Goal: Task Accomplishment & Management: Use online tool/utility

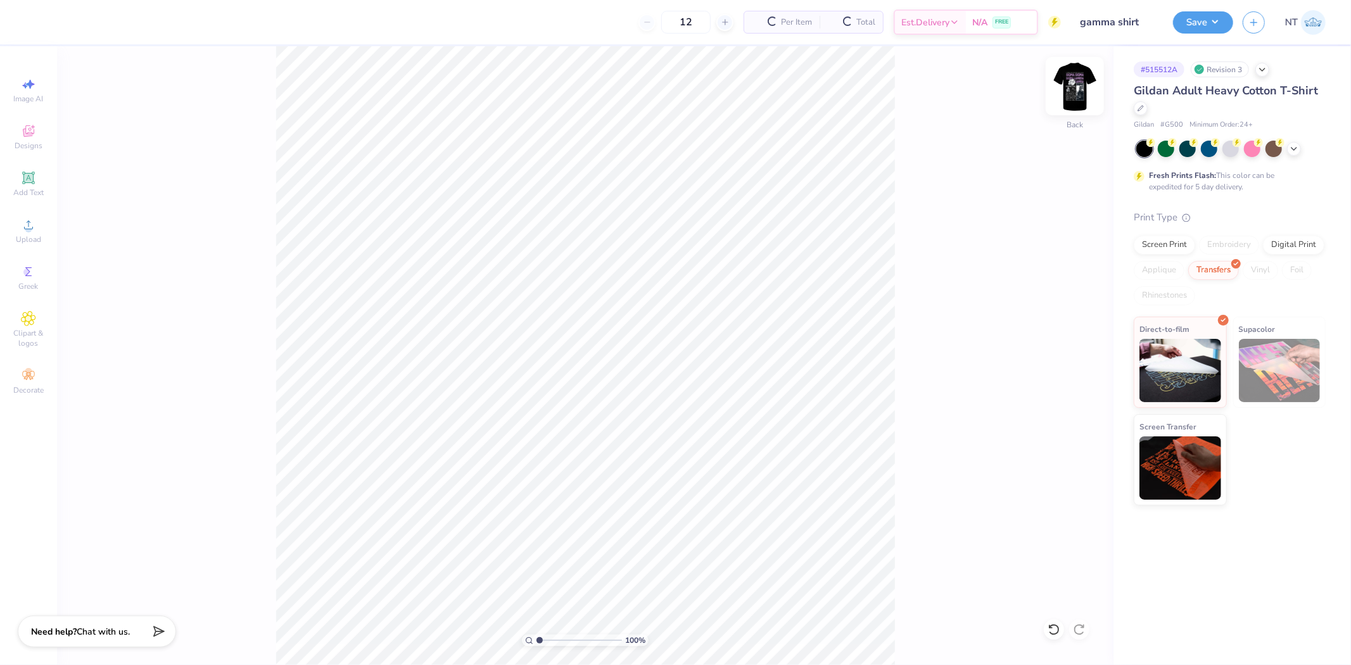
click at [1091, 92] on img at bounding box center [1075, 86] width 51 height 51
click at [1079, 81] on img at bounding box center [1075, 86] width 51 height 51
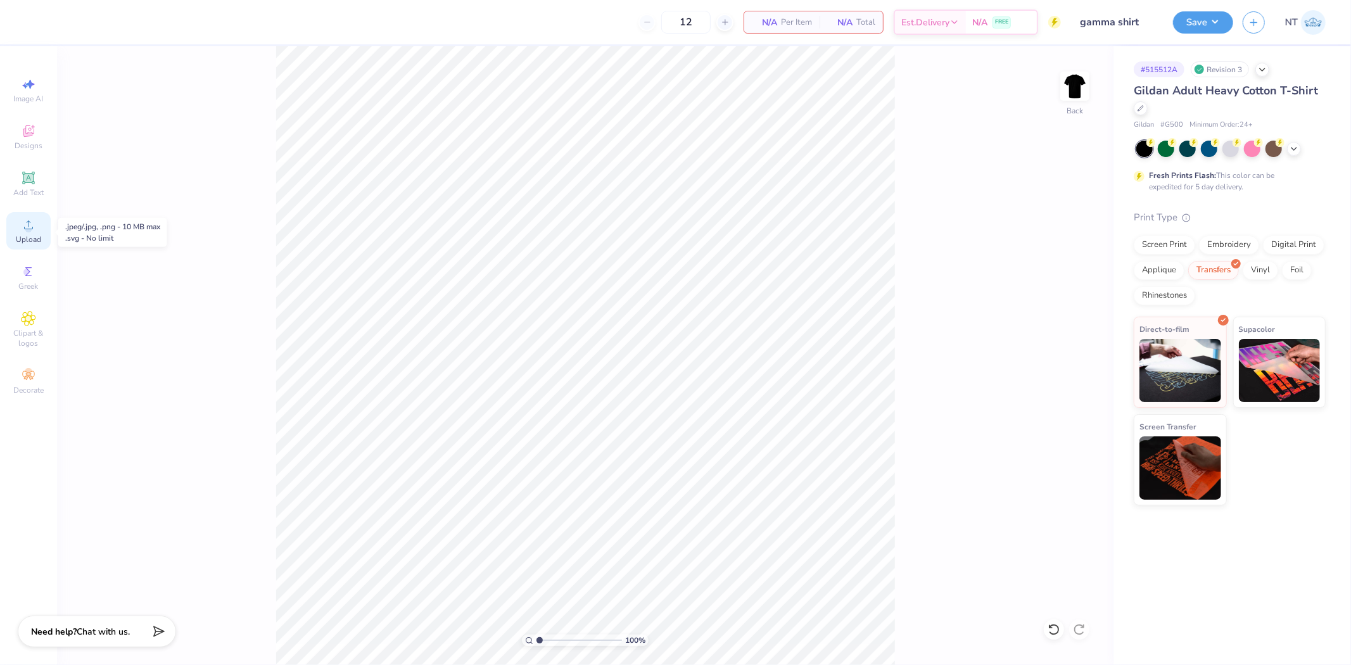
click at [32, 226] on icon at bounding box center [28, 224] width 15 height 15
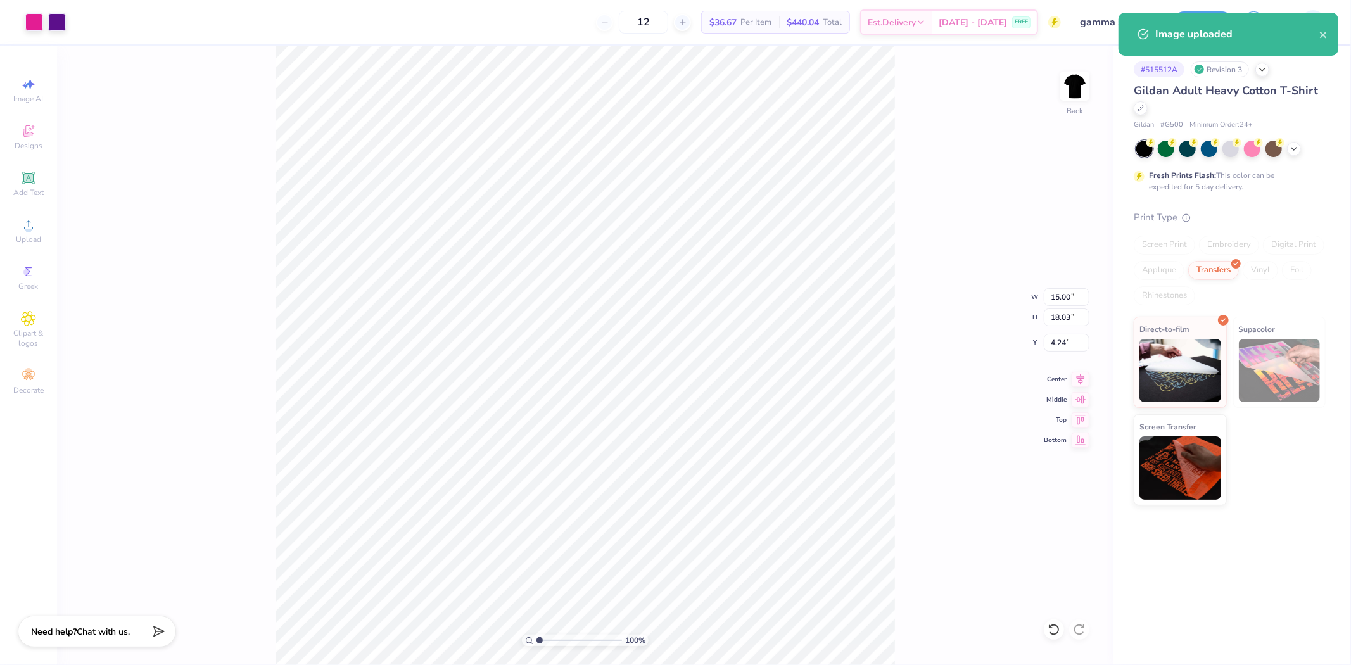
type input "5.26"
type input "6.32"
type input "15.94"
type input "10.97"
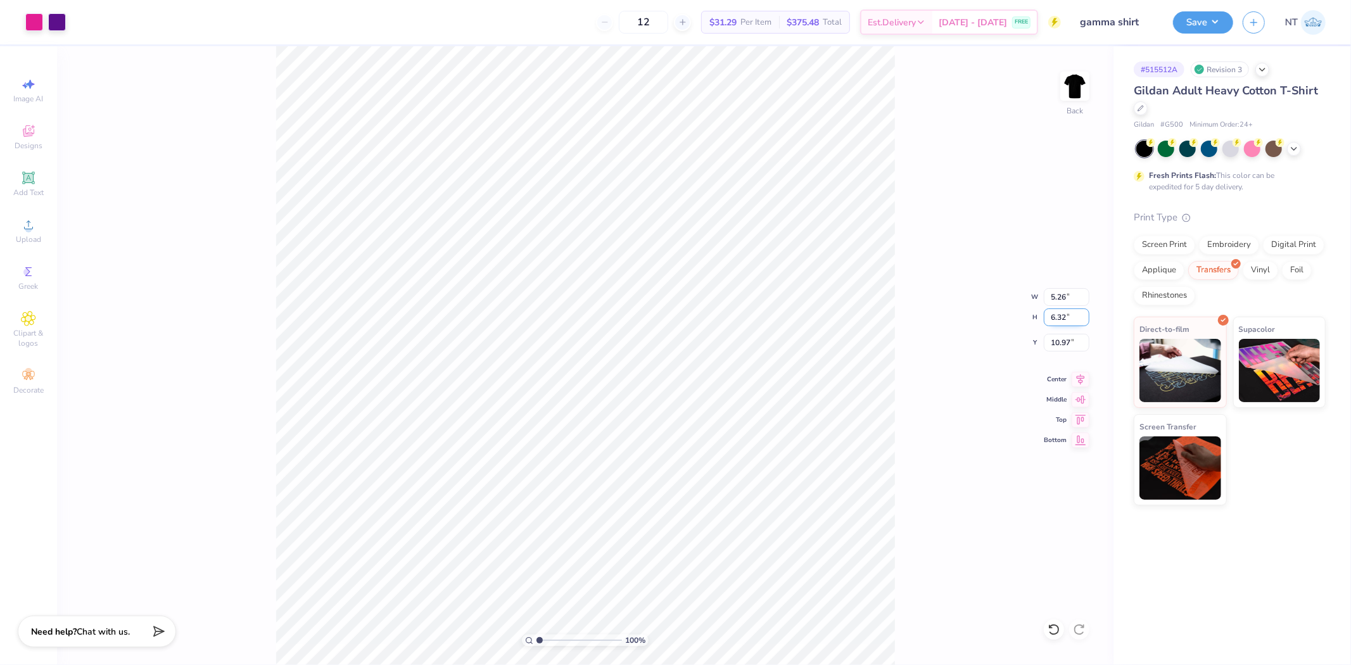
click at [1058, 314] on input "6.32" at bounding box center [1067, 317] width 46 height 18
type input "3.50"
type input "2.91"
click at [1053, 338] on input "12.38" at bounding box center [1067, 343] width 46 height 18
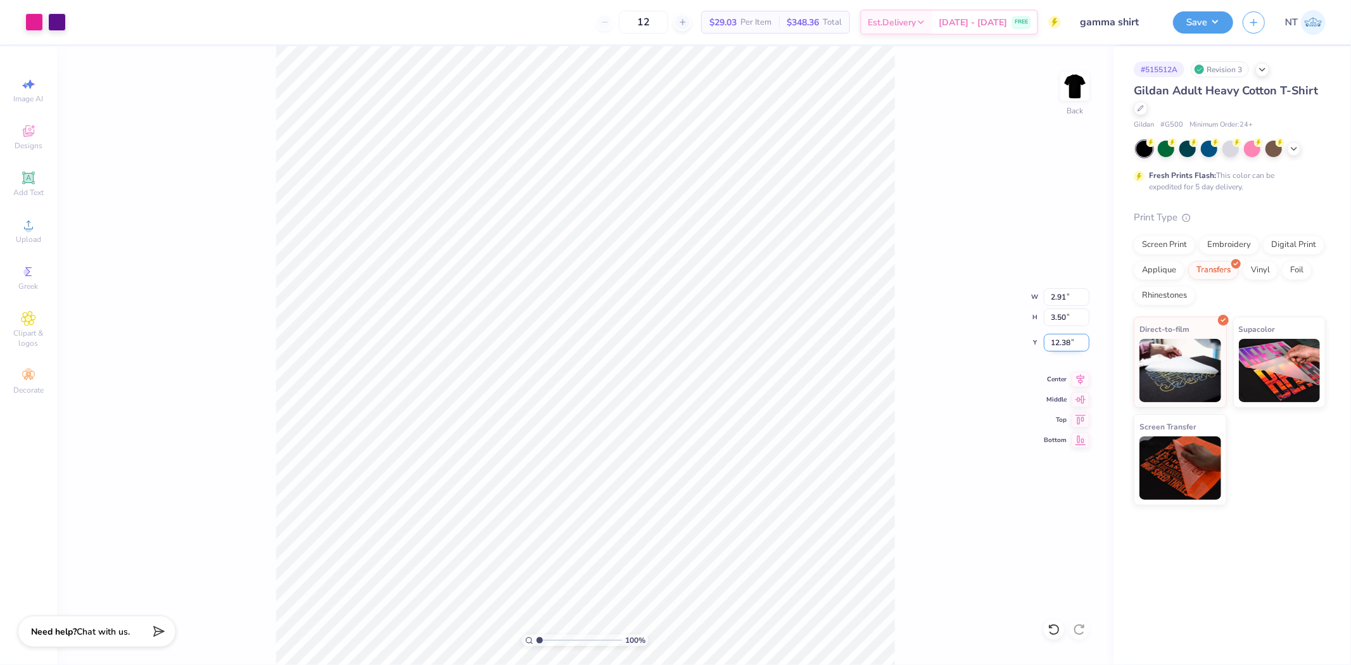
click at [1053, 338] on input "12.38" at bounding box center [1067, 343] width 46 height 18
type input "3.00"
click at [903, 454] on div "145 % Back W 2.91 2.91 " H 3.50 3.50 " Y 3.00 3.00 " Center Middle Top Bottom" at bounding box center [585, 355] width 1057 height 619
type input "1"
click at [1085, 96] on img at bounding box center [1075, 86] width 51 height 51
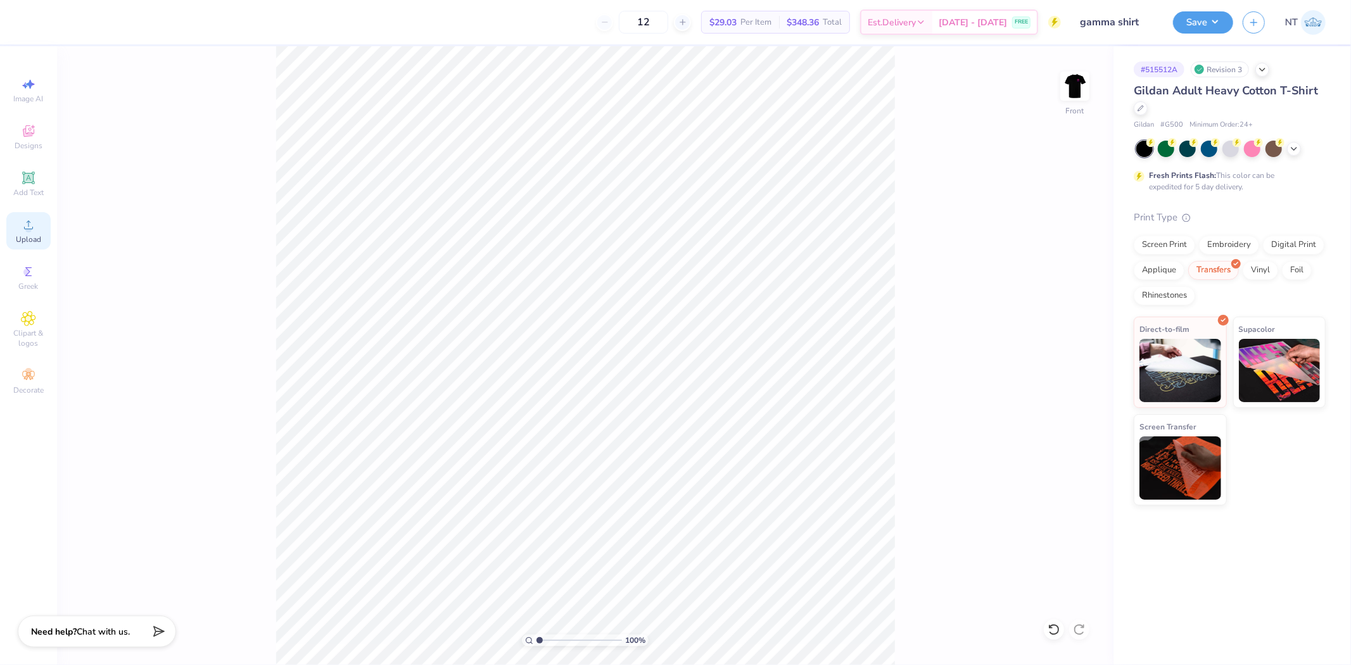
click at [37, 241] on span "Upload" at bounding box center [28, 239] width 25 height 10
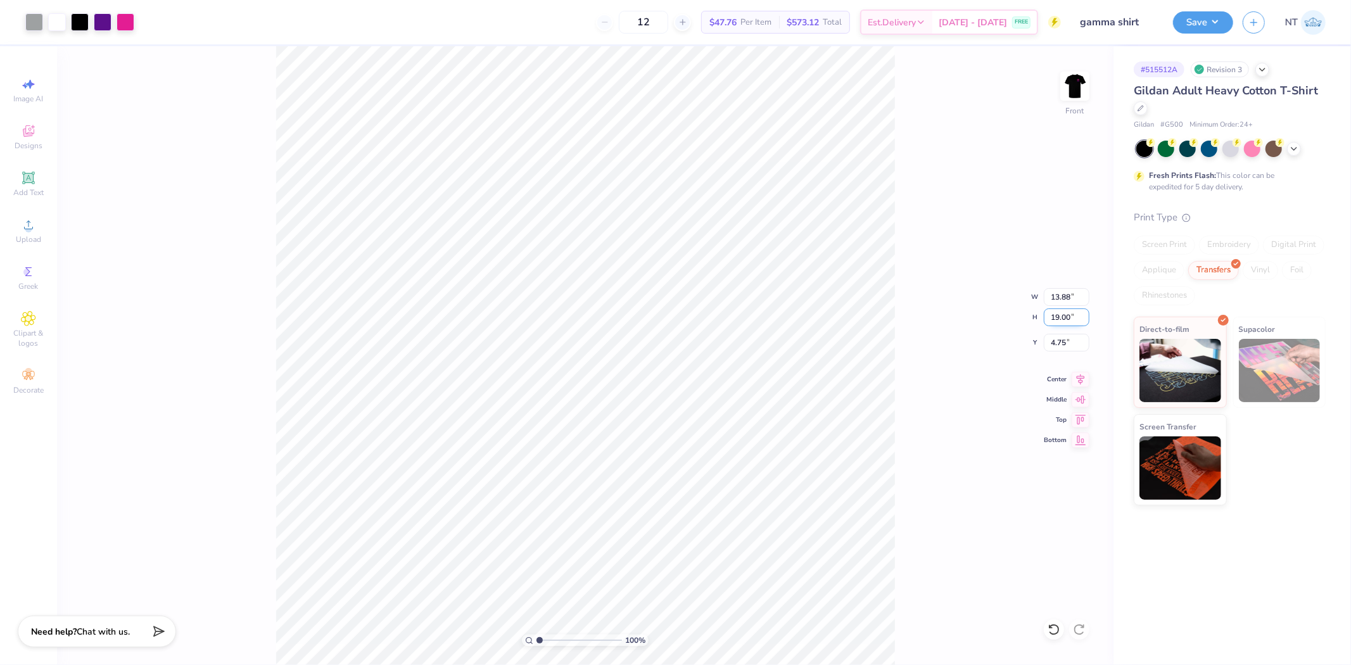
click at [1059, 318] on input "19.00" at bounding box center [1067, 317] width 46 height 18
click at [1059, 317] on input "19.00" at bounding box center [1067, 317] width 46 height 18
type input "15"
type input "10.96"
type input "15.00"
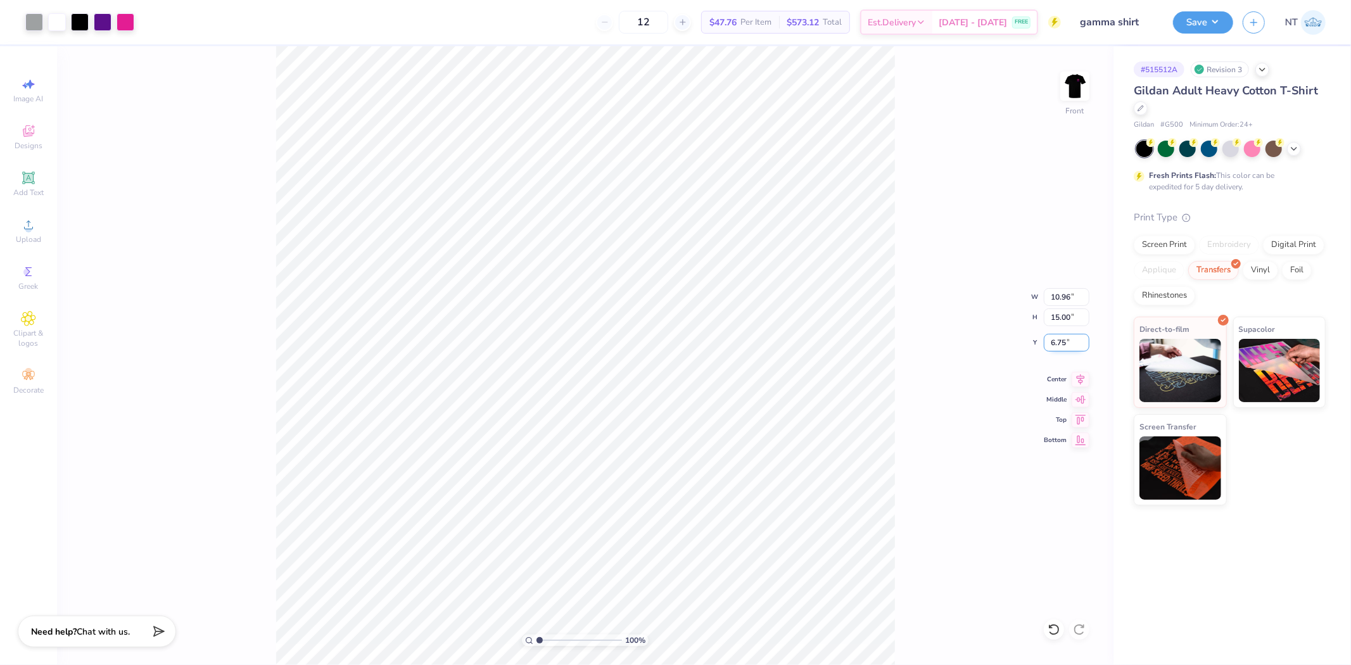
click at [1047, 343] on input "6.75" at bounding box center [1067, 343] width 46 height 18
click at [899, 371] on div "100 % Front W 10.96 10.96 " H 15.00 15.00 " Y 3 3 " Center Middle Top Bottom" at bounding box center [585, 355] width 1057 height 619
type input "3.00"
click at [1060, 325] on input "15.00" at bounding box center [1067, 317] width 46 height 18
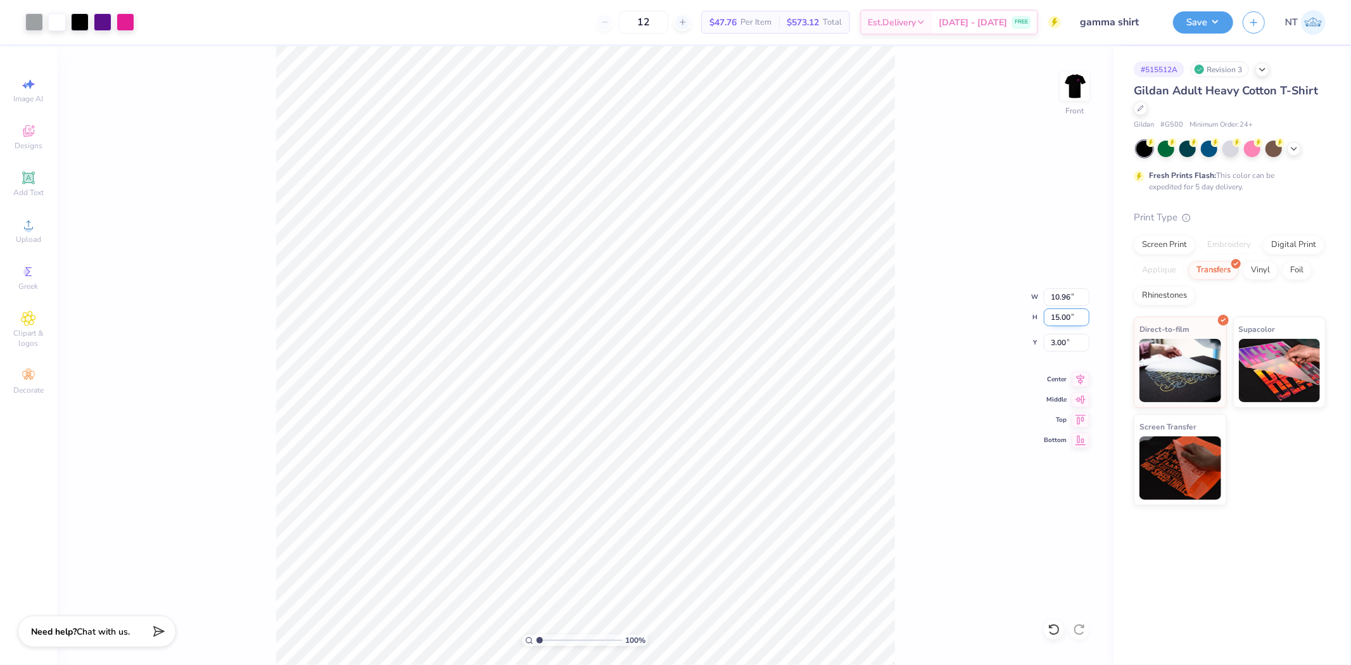
click at [1060, 325] on input "15.00" at bounding box center [1067, 317] width 46 height 18
type input "18"
type input "13.15"
type input "18.00"
click at [1063, 338] on input "1.50" at bounding box center [1067, 343] width 46 height 18
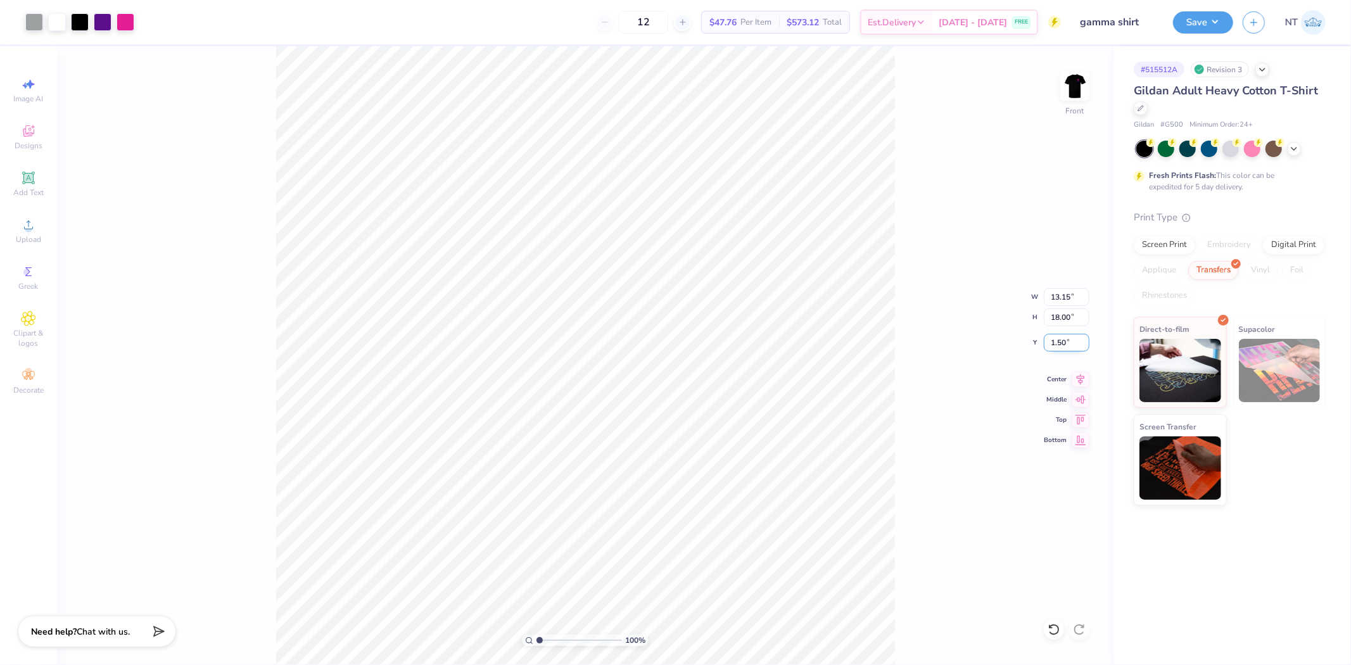
click at [1063, 338] on input "1.50" at bounding box center [1067, 343] width 46 height 18
type input "3.00"
click at [1048, 324] on input "18.00" at bounding box center [1067, 317] width 46 height 18
click at [1048, 323] on input "18.00" at bounding box center [1067, 317] width 46 height 18
type input "17"
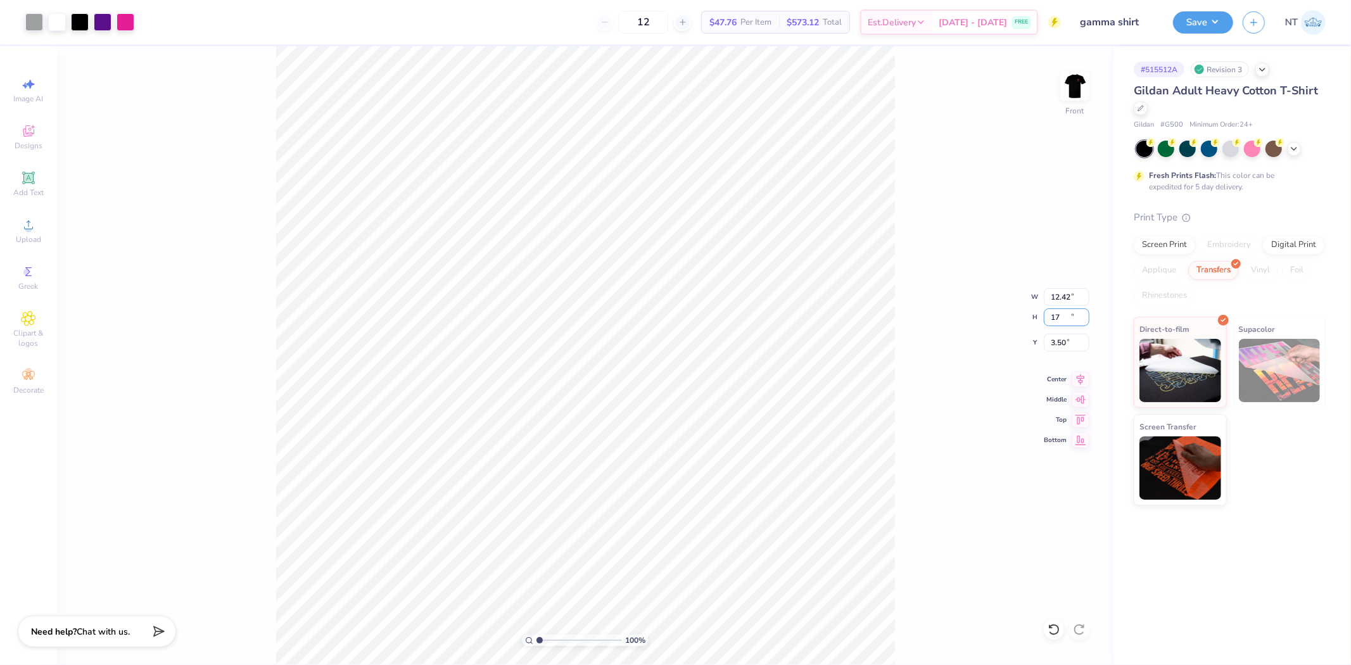
type input "12.42"
type input "17.00"
click at [1047, 348] on input "3.50" at bounding box center [1067, 343] width 46 height 18
type input "3.00"
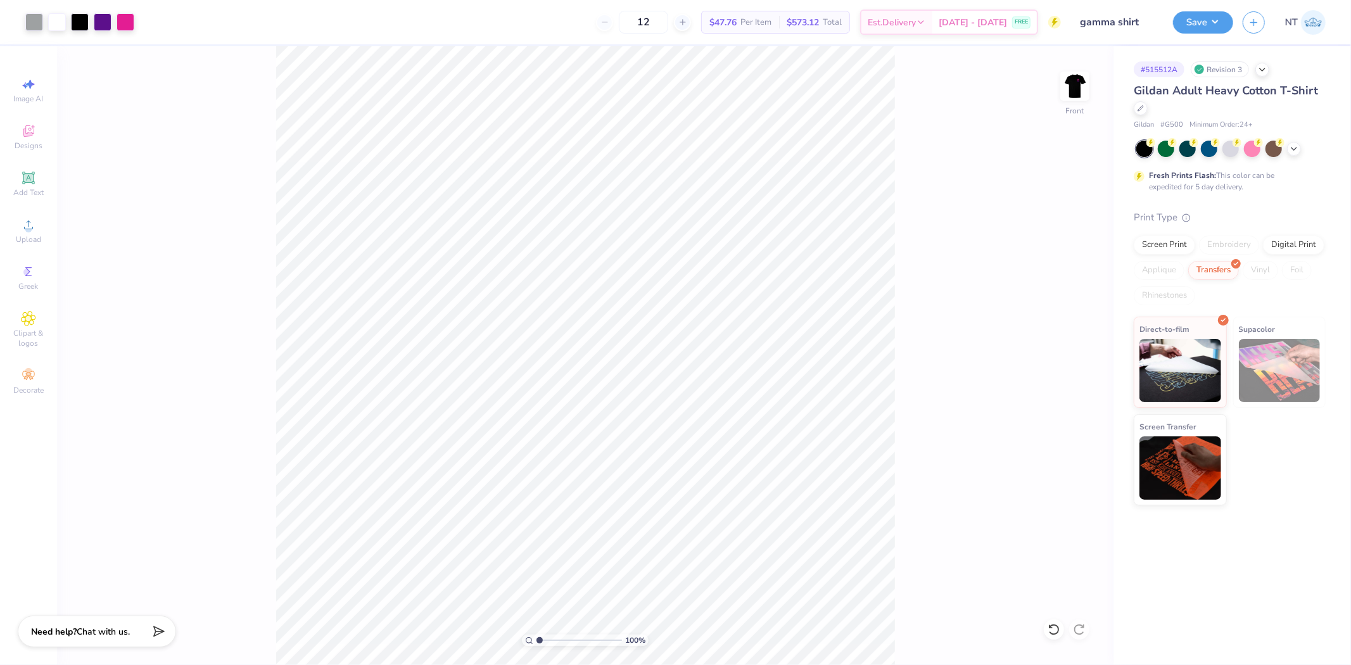
click at [947, 568] on div "100 % Front" at bounding box center [585, 355] width 1057 height 619
click at [910, 348] on div "100 % Front W 12.42 12.42 " H 17.00 17.00 " Y 3.00 3.00 " Center Middle Top Bot…" at bounding box center [585, 355] width 1057 height 619
click at [22, 15] on div "Art colors" at bounding box center [67, 22] width 134 height 44
click at [30, 12] on div at bounding box center [34, 21] width 18 height 18
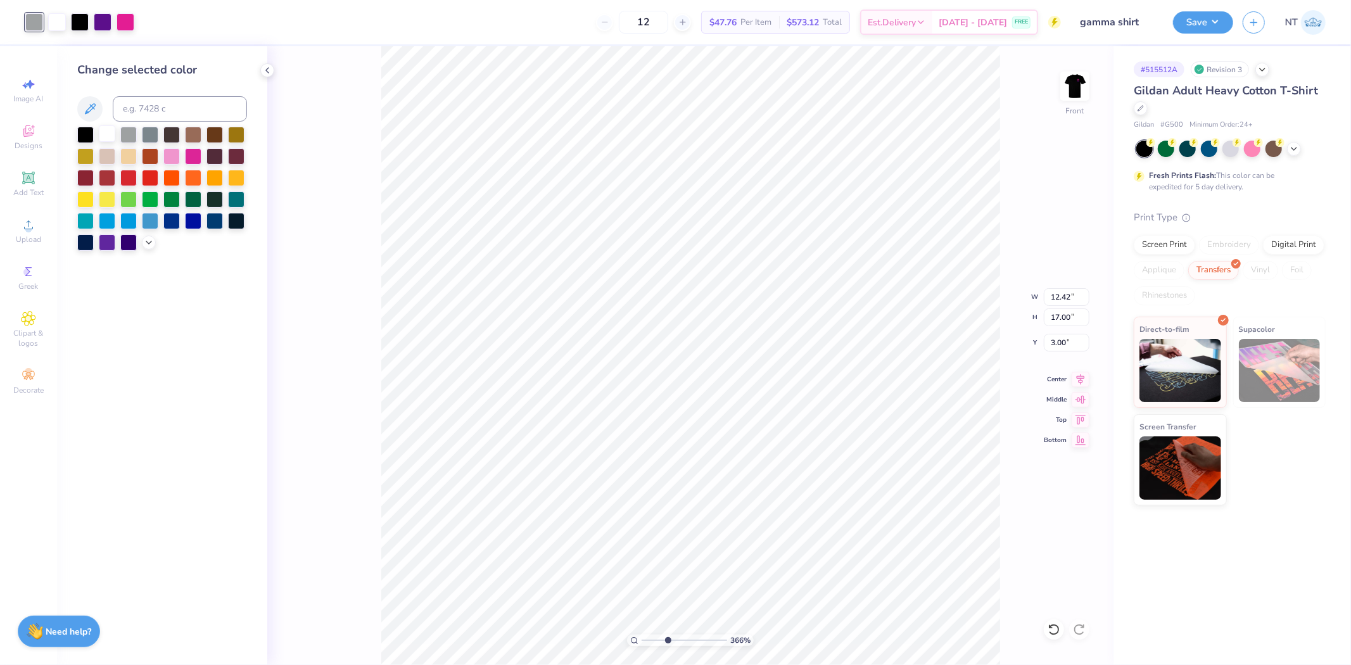
click at [111, 129] on div at bounding box center [107, 133] width 16 height 16
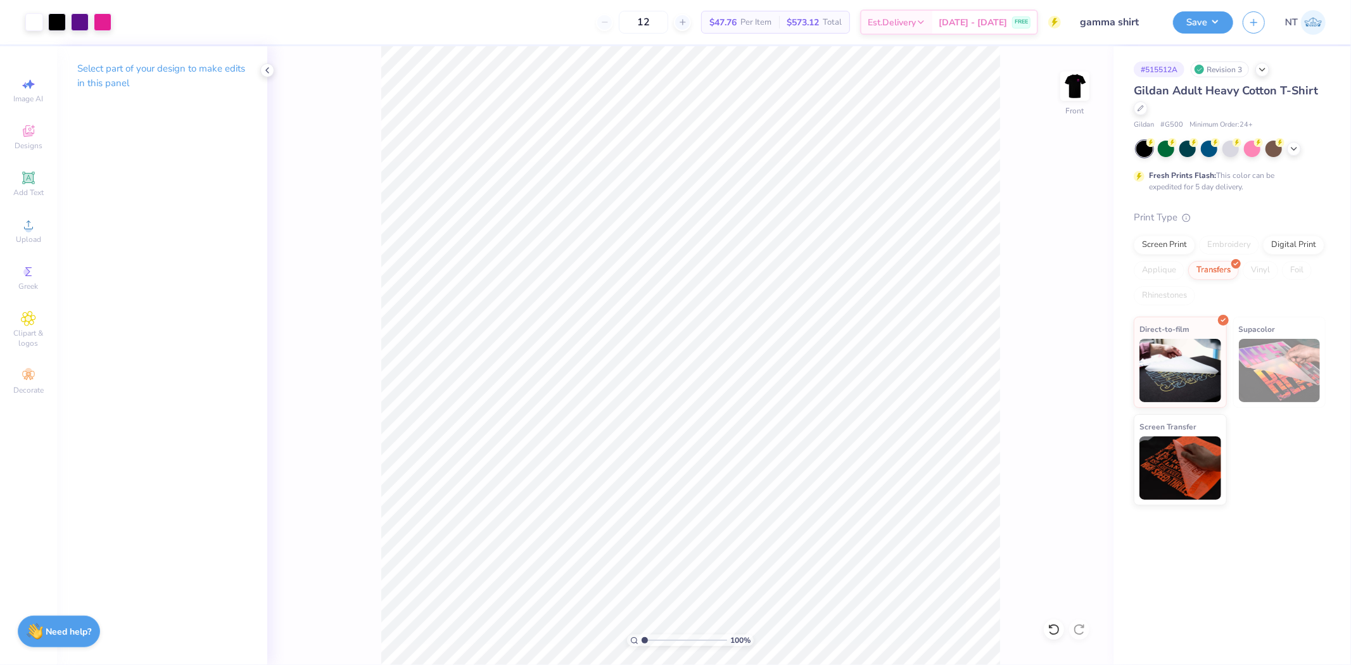
click at [1036, 291] on div "100 % Front" at bounding box center [690, 355] width 846 height 619
type input "1"
click at [28, 208] on div "Image AI Designs Add Text Upload Greek Clipart & logos Decorate" at bounding box center [28, 236] width 44 height 329
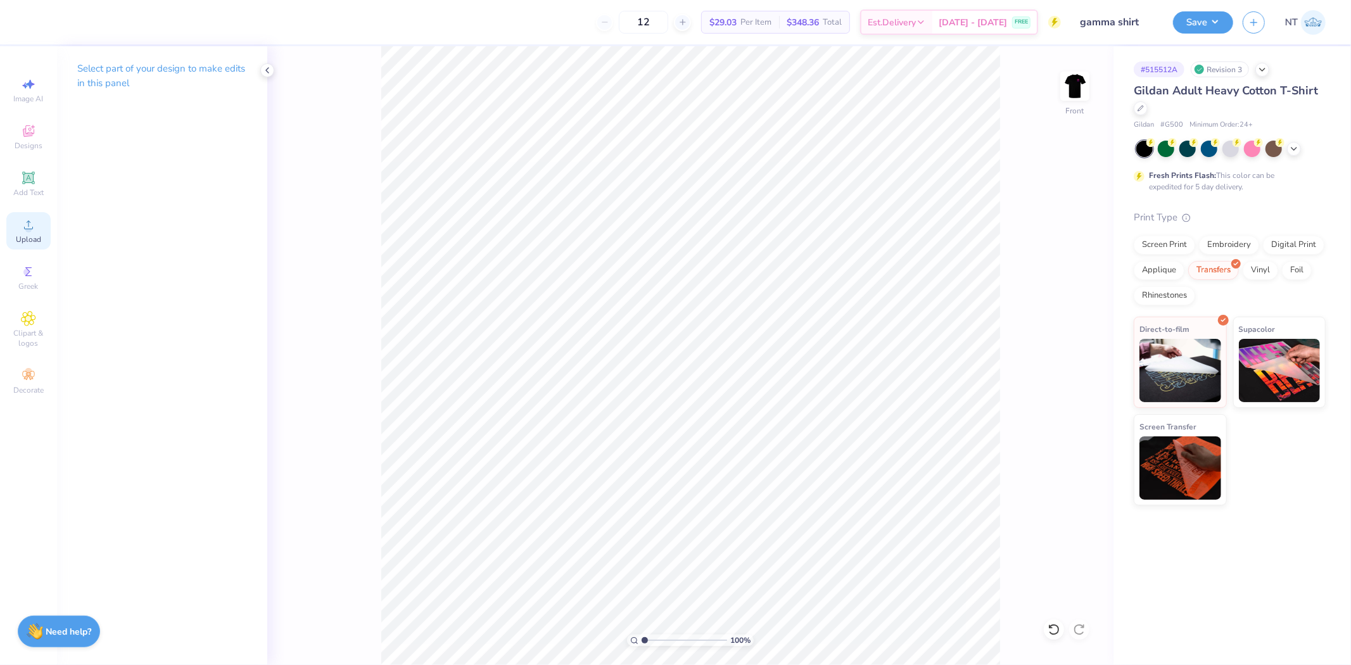
click at [29, 232] on circle at bounding box center [28, 228] width 7 height 7
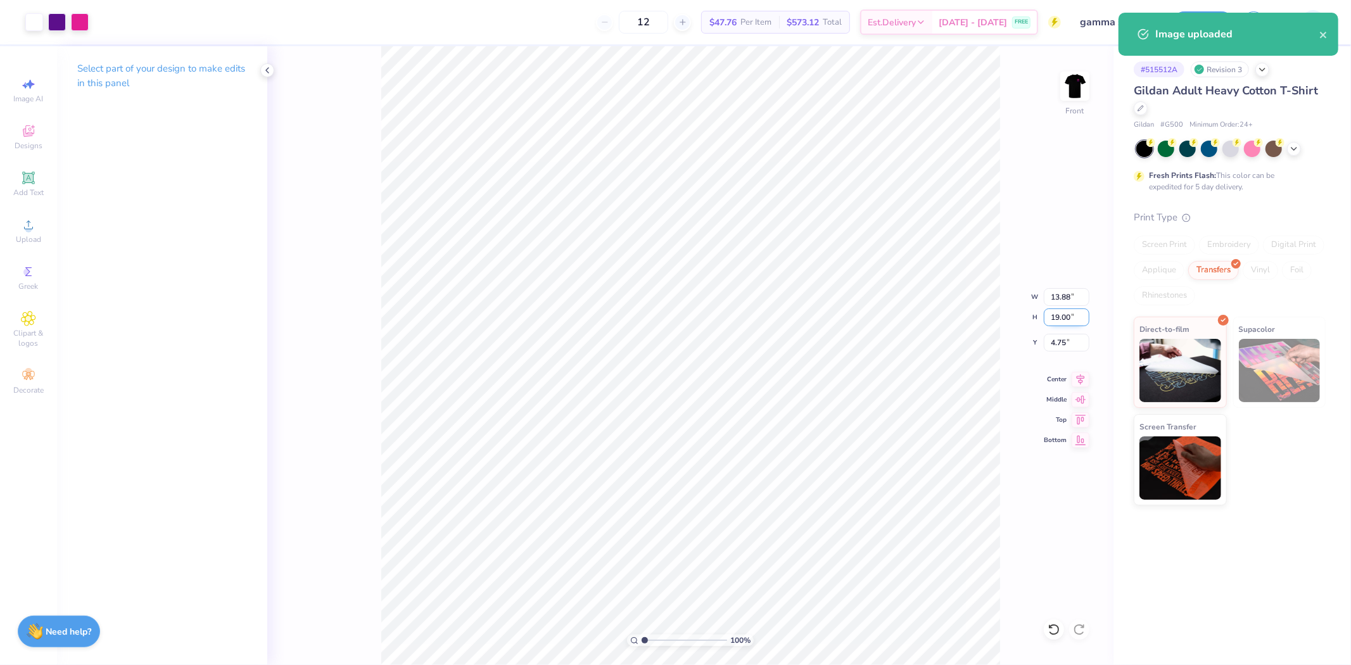
click at [1048, 314] on input "19.00" at bounding box center [1067, 317] width 46 height 18
type input "1"
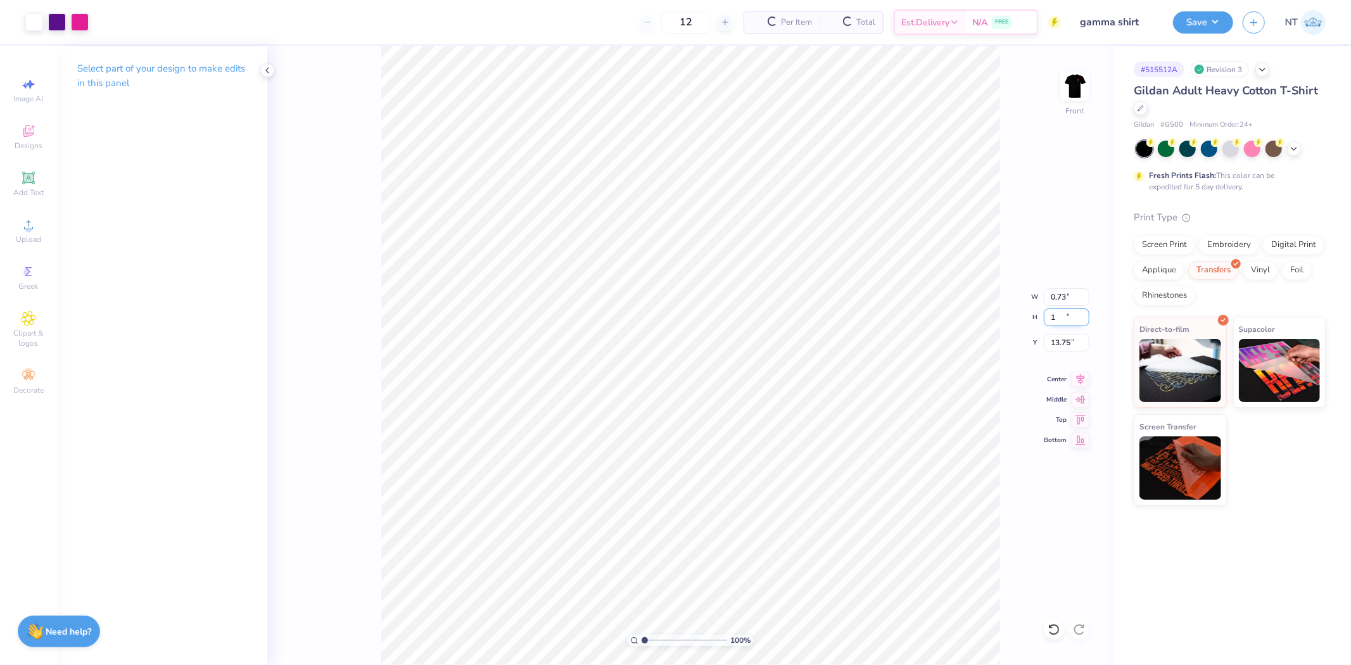
type input "0.73"
type input "1.00"
type input "13.75"
click at [1053, 319] on input "1.00" at bounding box center [1067, 317] width 46 height 18
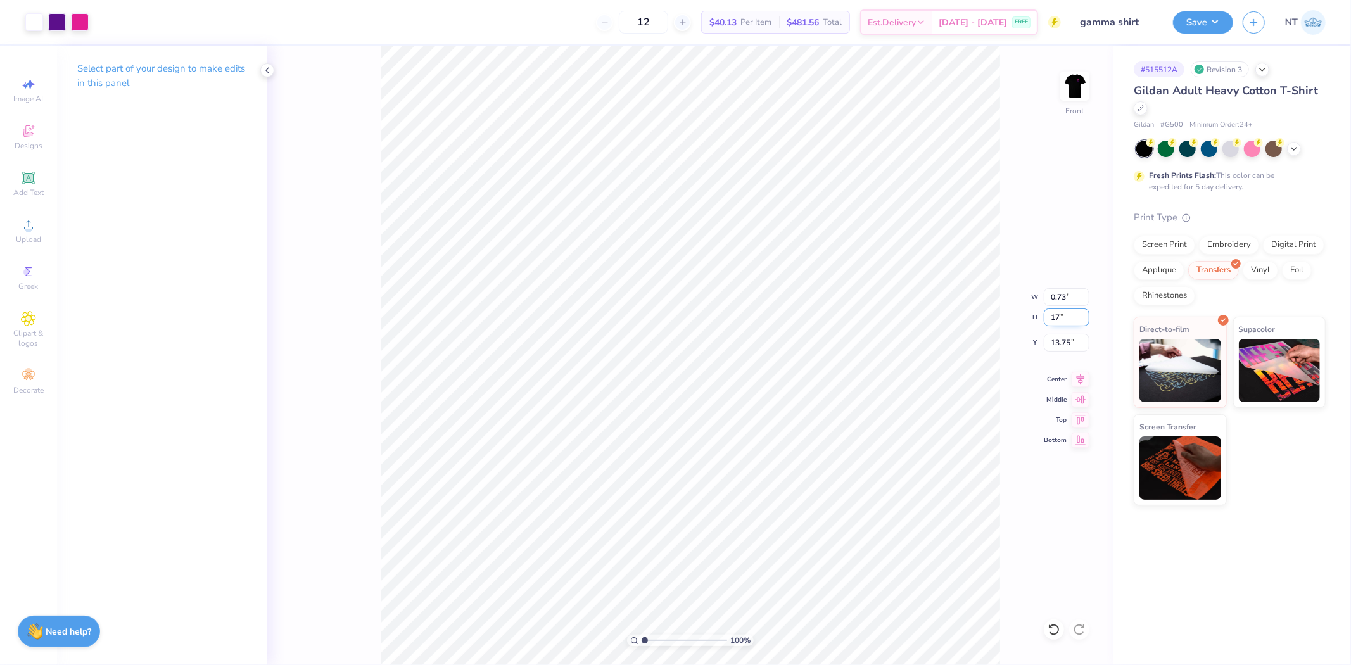
type input "17"
type input "12.42"
type input "17.00"
click at [1059, 349] on input "5.75" at bounding box center [1067, 343] width 46 height 18
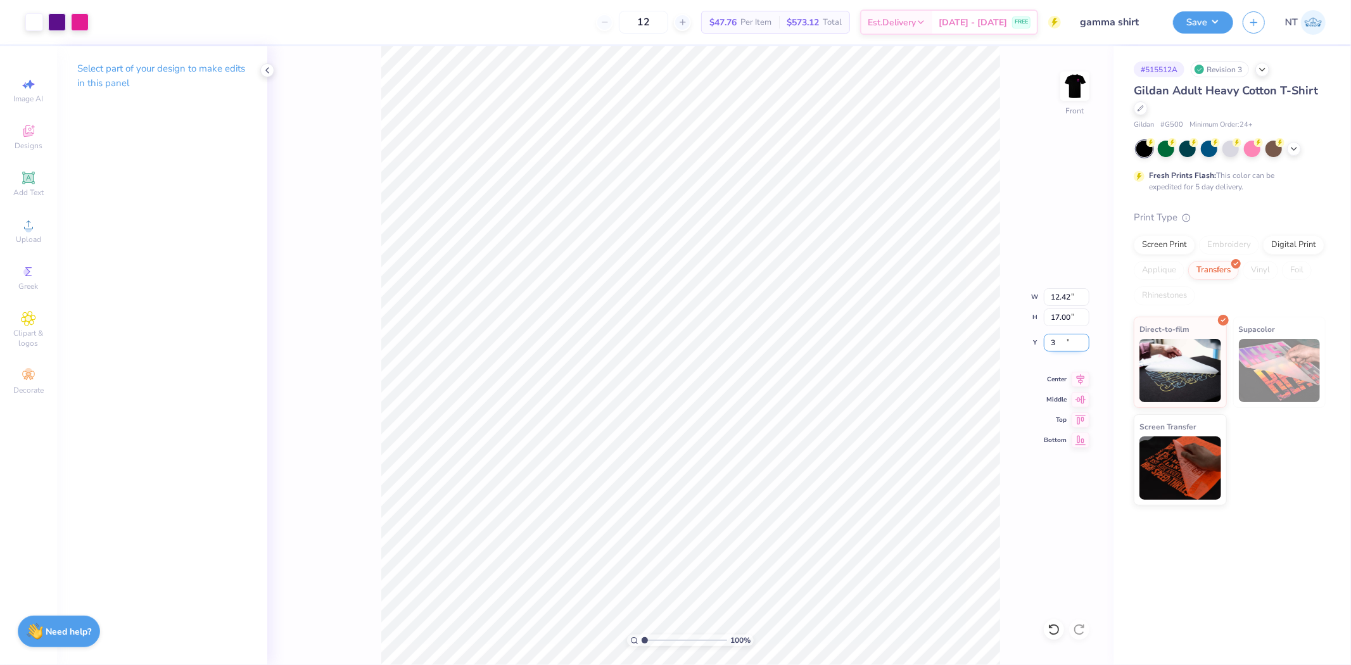
type input "3.00"
click at [1069, 93] on img at bounding box center [1075, 86] width 51 height 51
click at [1084, 80] on img at bounding box center [1075, 86] width 51 height 51
click at [1195, 30] on button "Save" at bounding box center [1203, 21] width 60 height 22
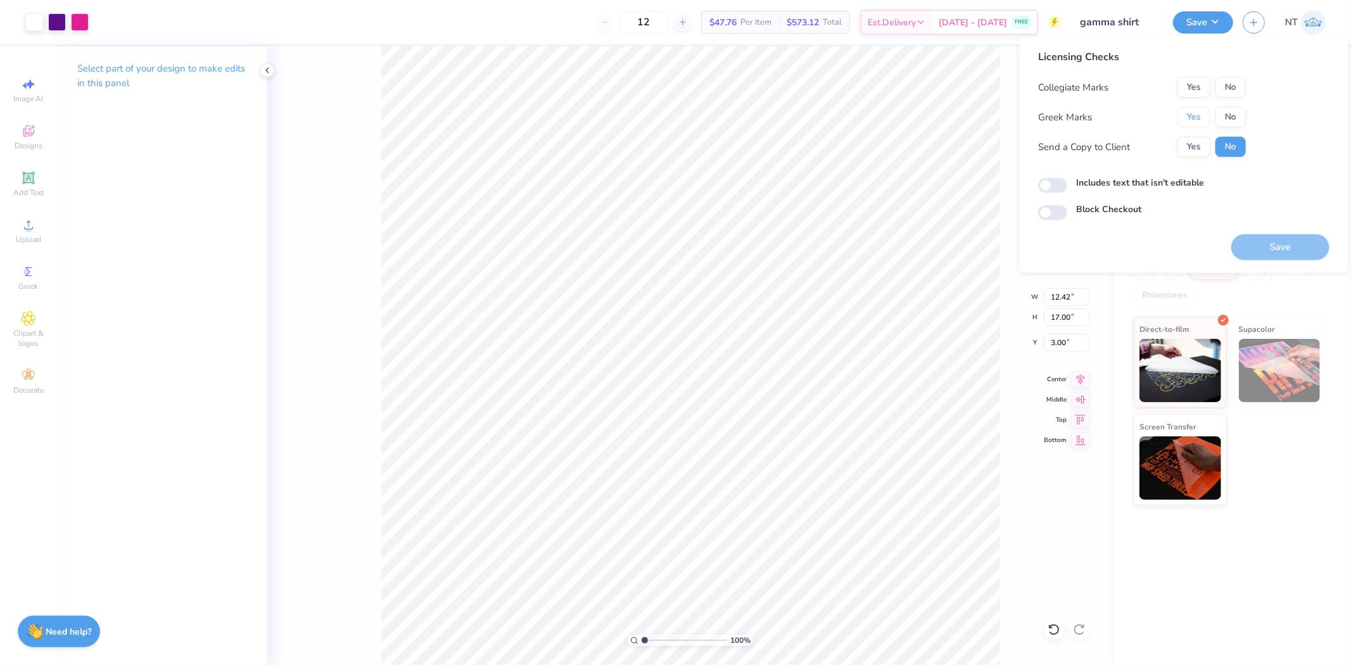
drag, startPoint x: 1202, startPoint y: 108, endPoint x: 1214, endPoint y: 99, distance: 15.3
click at [1205, 108] on button "Yes" at bounding box center [1194, 117] width 33 height 20
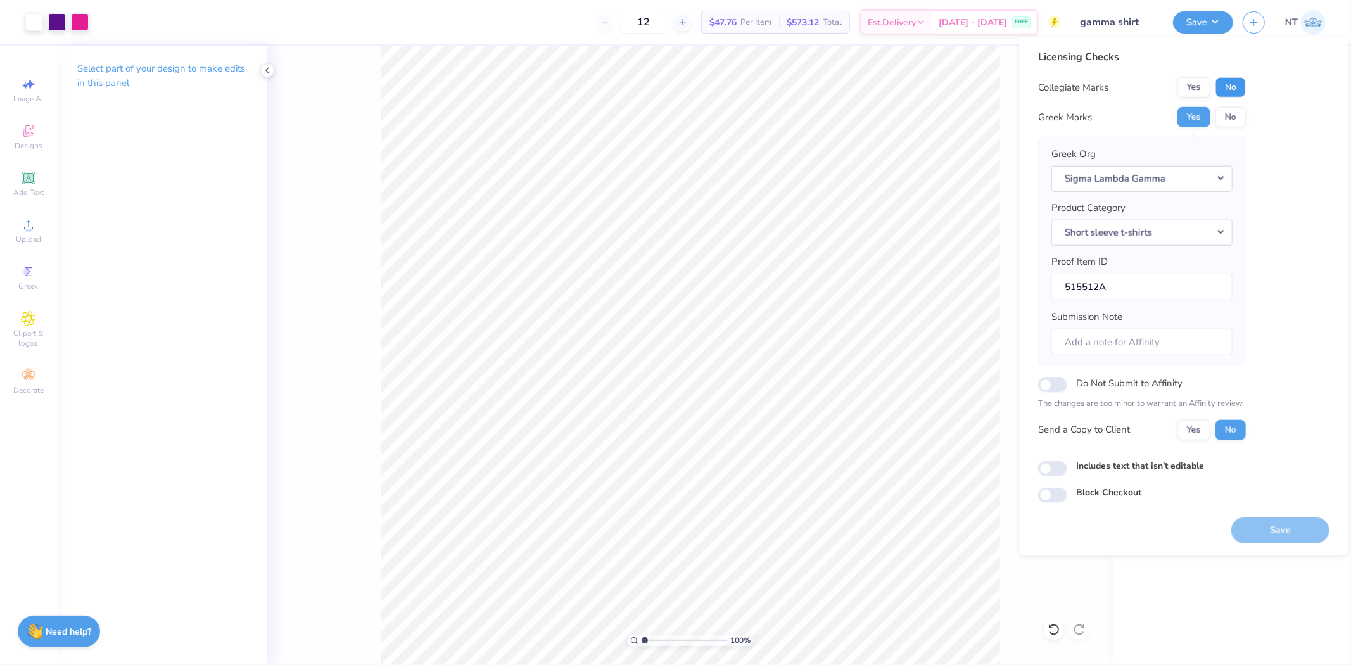
drag, startPoint x: 1214, startPoint y: 99, endPoint x: 1222, endPoint y: 94, distance: 10.2
click at [1222, 94] on button "No" at bounding box center [1231, 87] width 30 height 20
click at [1188, 477] on div "Licensing Checks Collegiate Marks Yes No Greek Marks Yes No Greek Org Sigma Lam…" at bounding box center [1183, 276] width 291 height 454
click at [1179, 464] on label "Includes text that isn't editable" at bounding box center [1140, 465] width 128 height 13
click at [1067, 464] on input "Includes text that isn't editable" at bounding box center [1052, 468] width 29 height 15
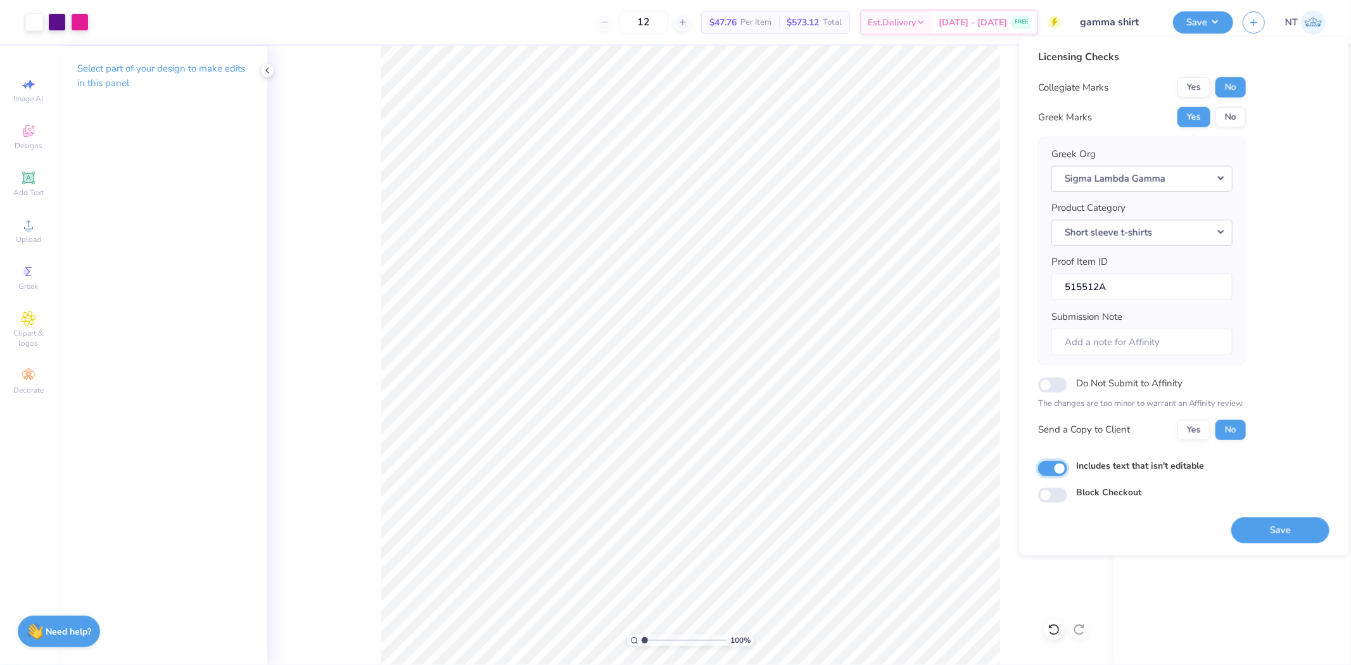
checkbox input "true"
click at [1262, 528] on button "Save" at bounding box center [1280, 530] width 98 height 26
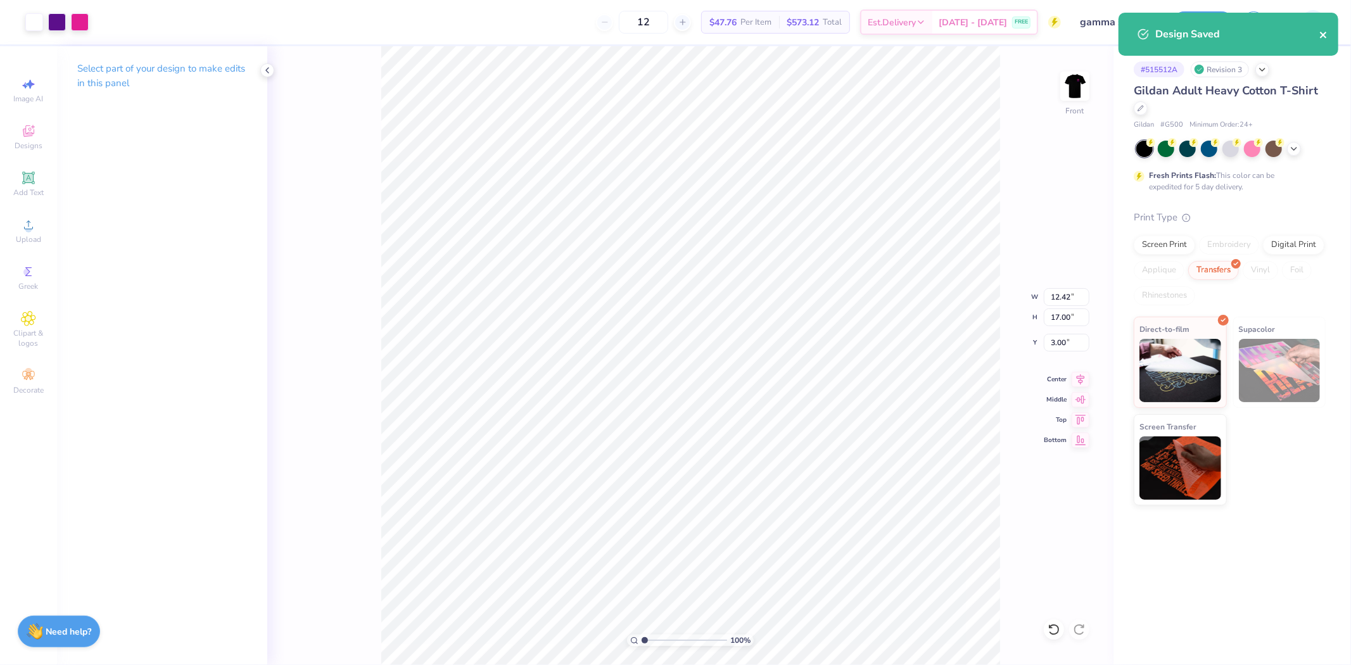
click at [1323, 34] on icon "close" at bounding box center [1323, 35] width 6 height 6
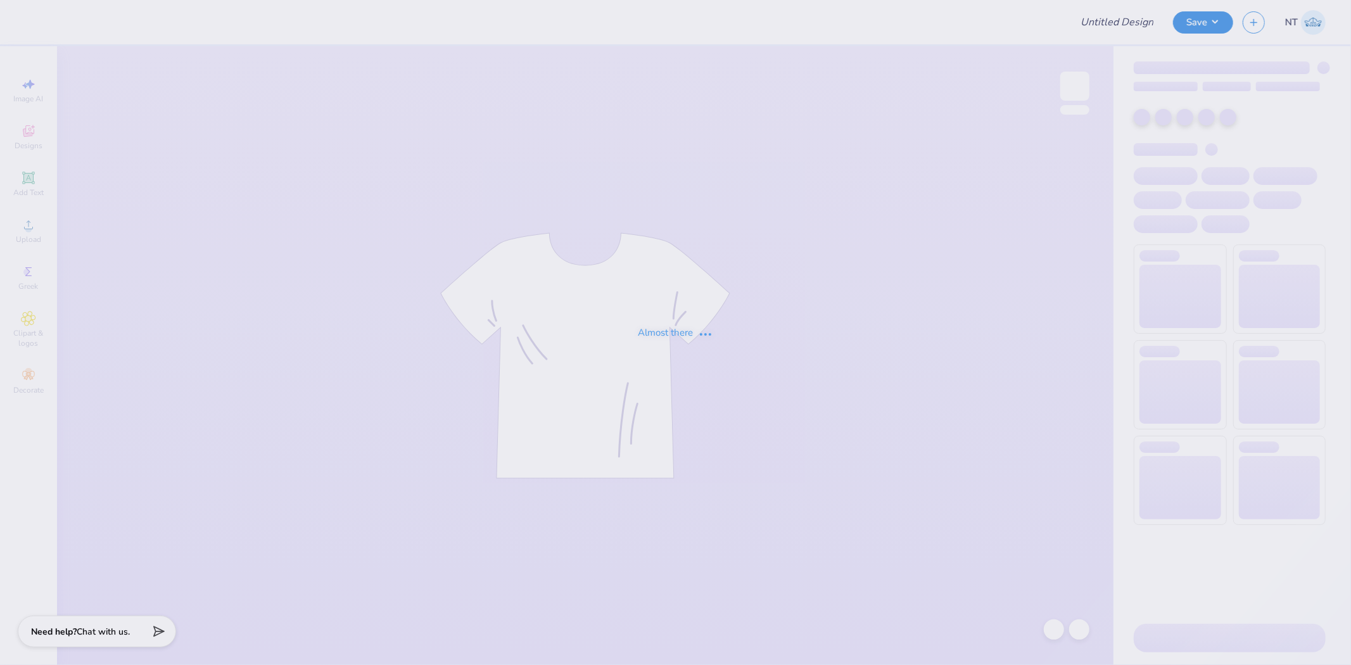
type input "Fall merch for Sigma Phi Epsilon"
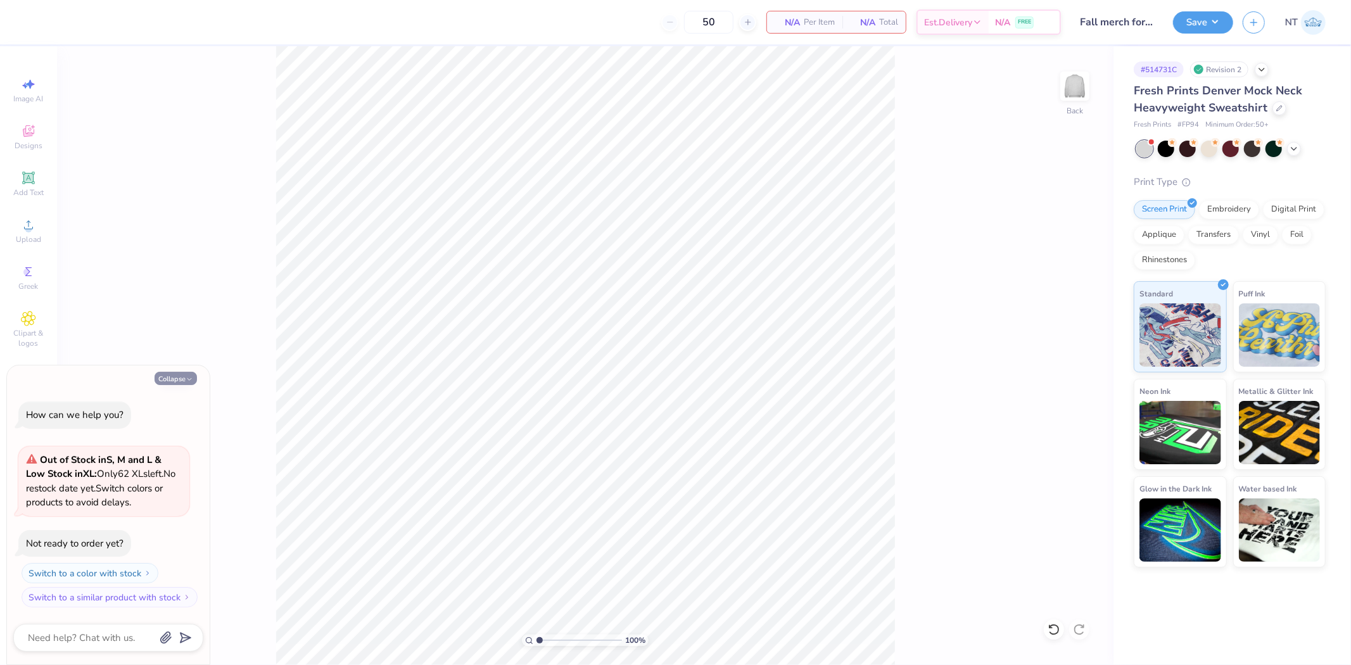
click at [167, 376] on button "Collapse" at bounding box center [176, 378] width 42 height 13
type textarea "x"
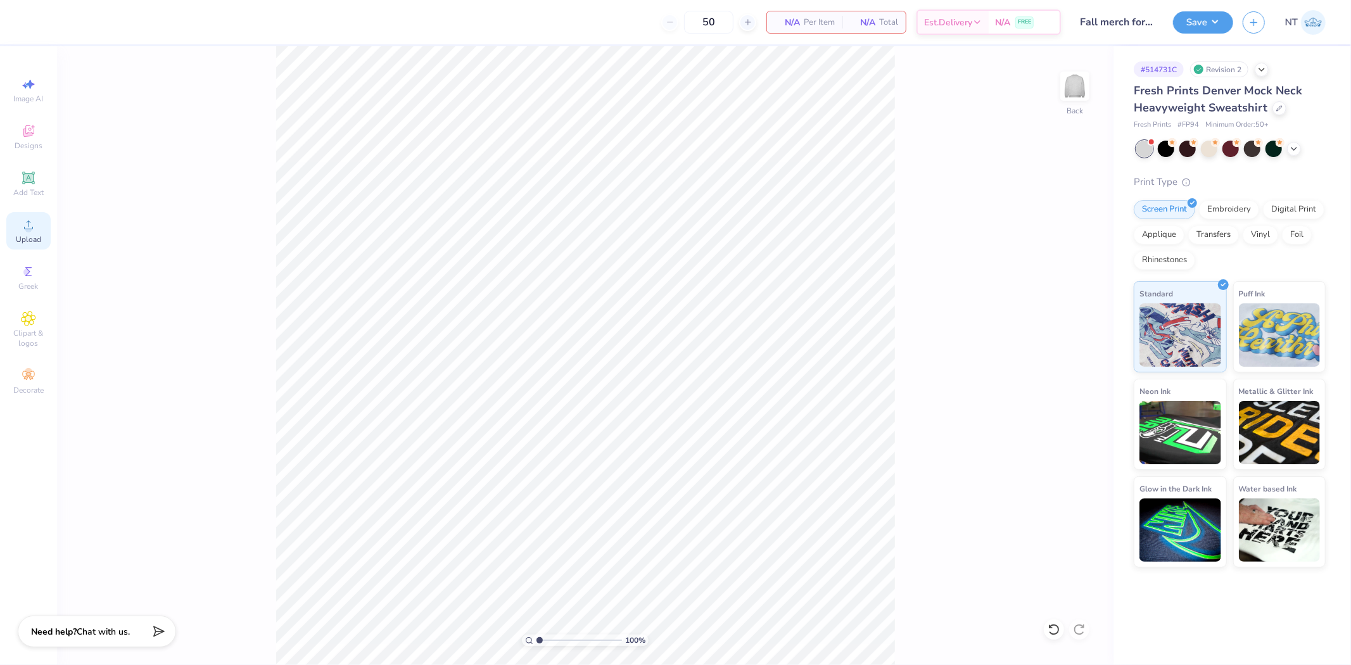
click at [34, 244] on span "Upload" at bounding box center [28, 239] width 25 height 10
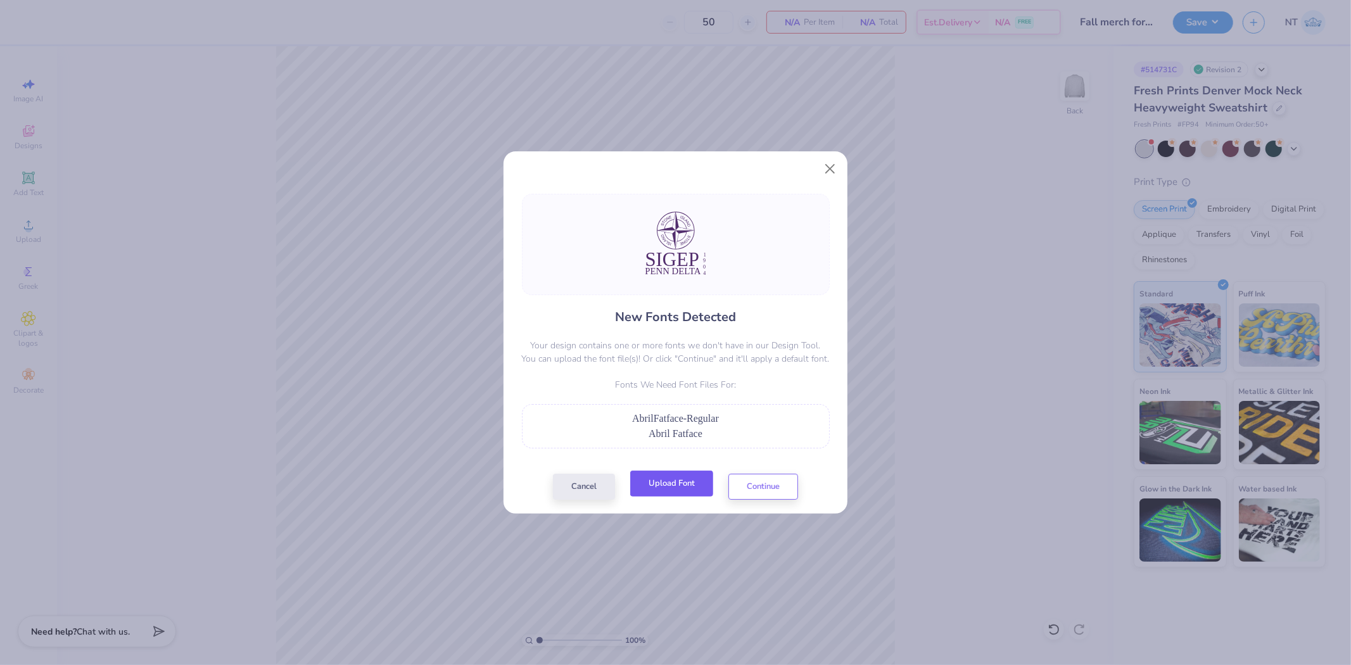
click at [680, 485] on button "Upload Font" at bounding box center [671, 484] width 83 height 26
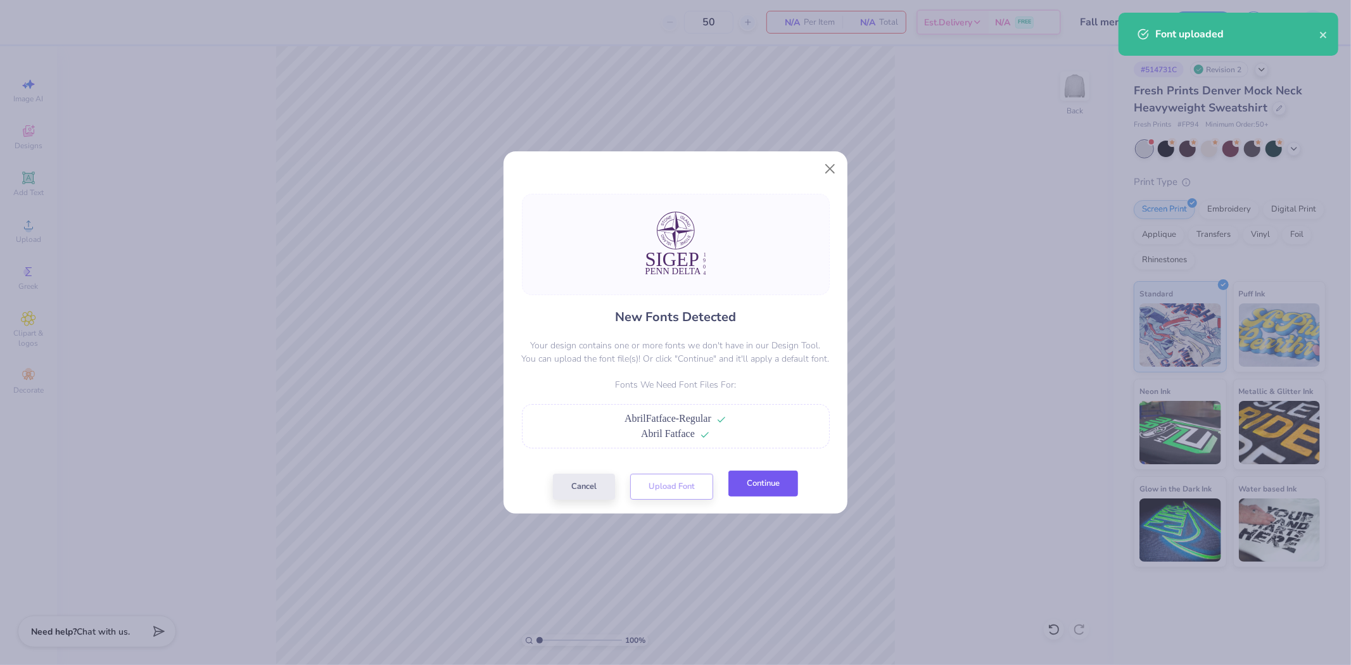
click at [754, 478] on button "Continue" at bounding box center [763, 484] width 70 height 26
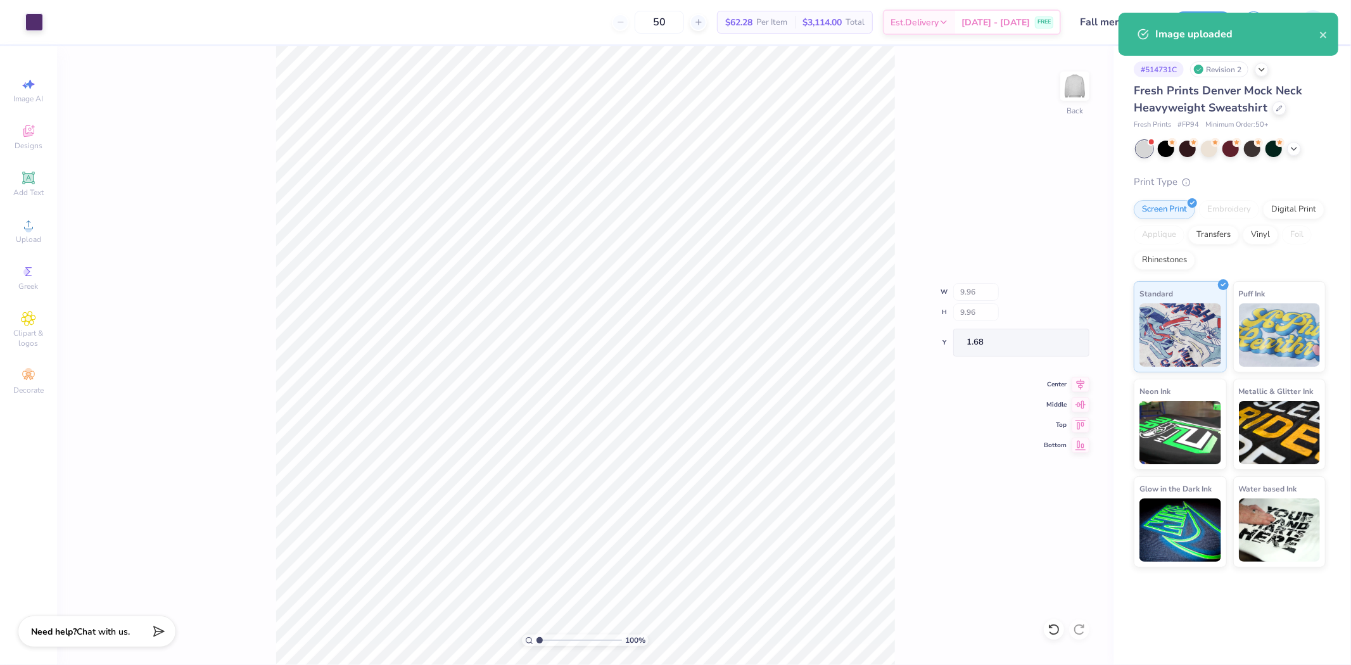
click at [910, 609] on div "100 % Back W 9.96 H 9.96 Y 1.68 Center Middle Top Bottom" at bounding box center [585, 355] width 1057 height 619
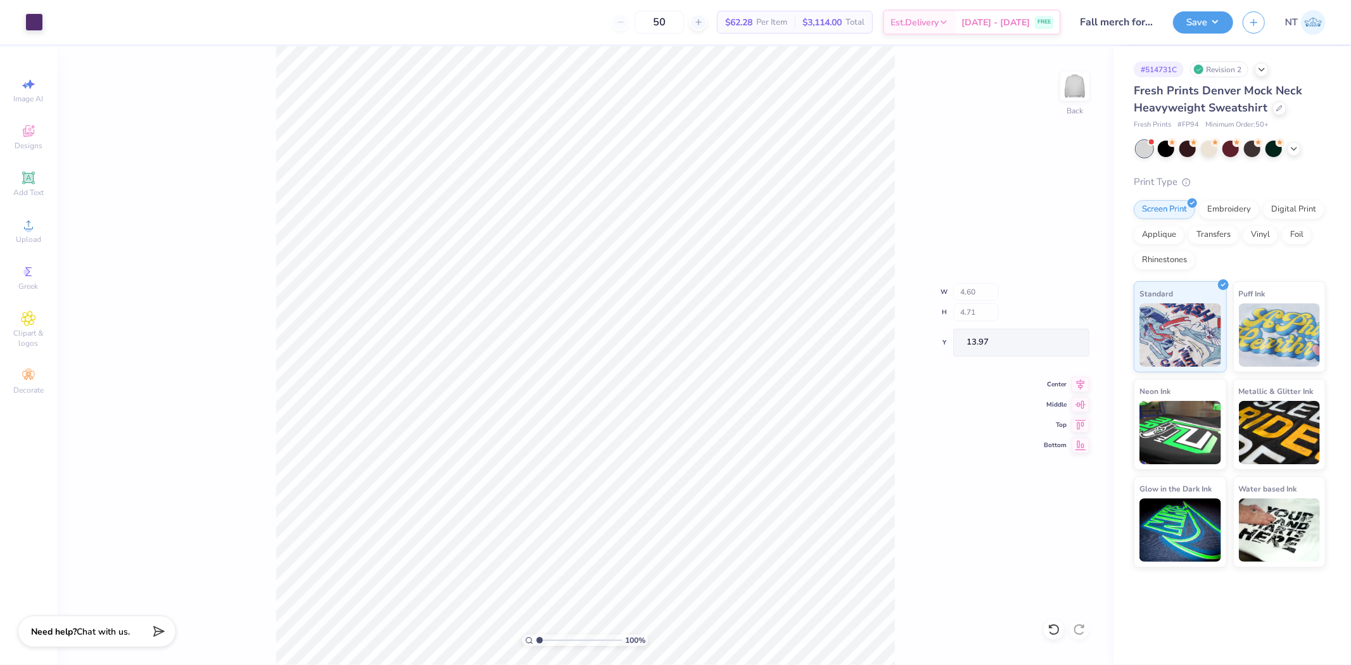
type input "4.60"
type input "4.71"
type input "13.97"
type input "3.00"
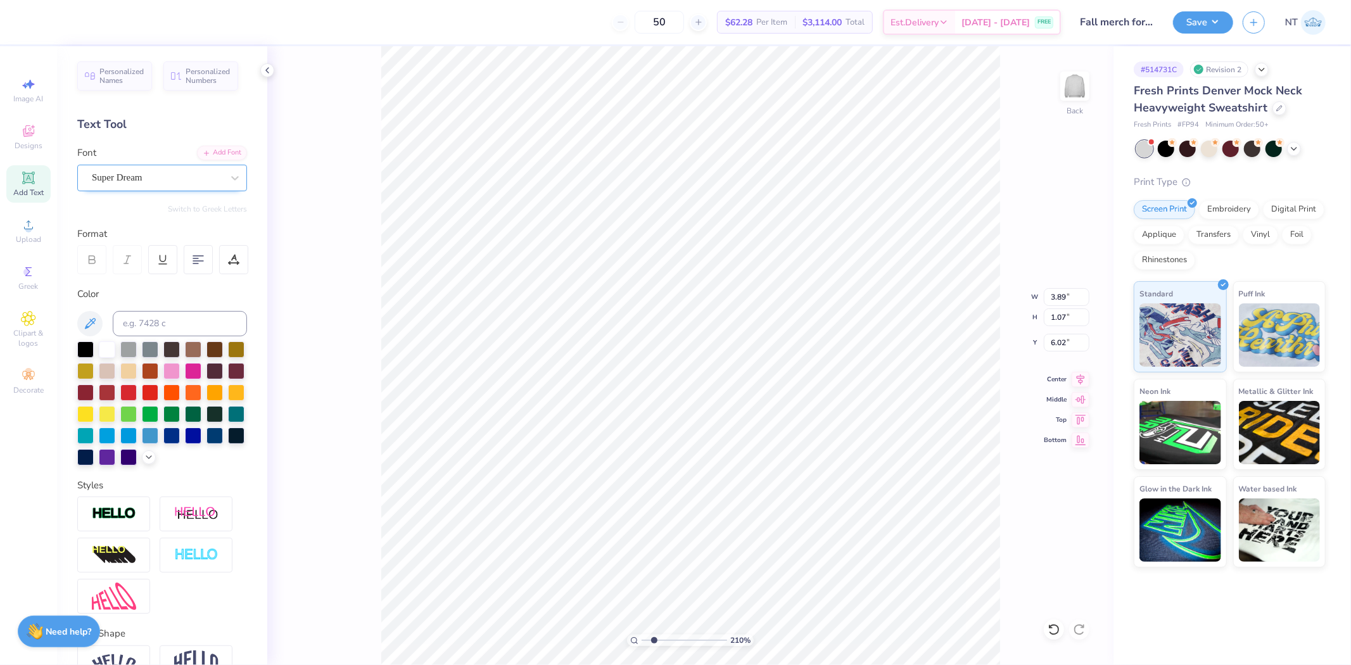
click at [206, 175] on div "Super Dream" at bounding box center [157, 178] width 133 height 20
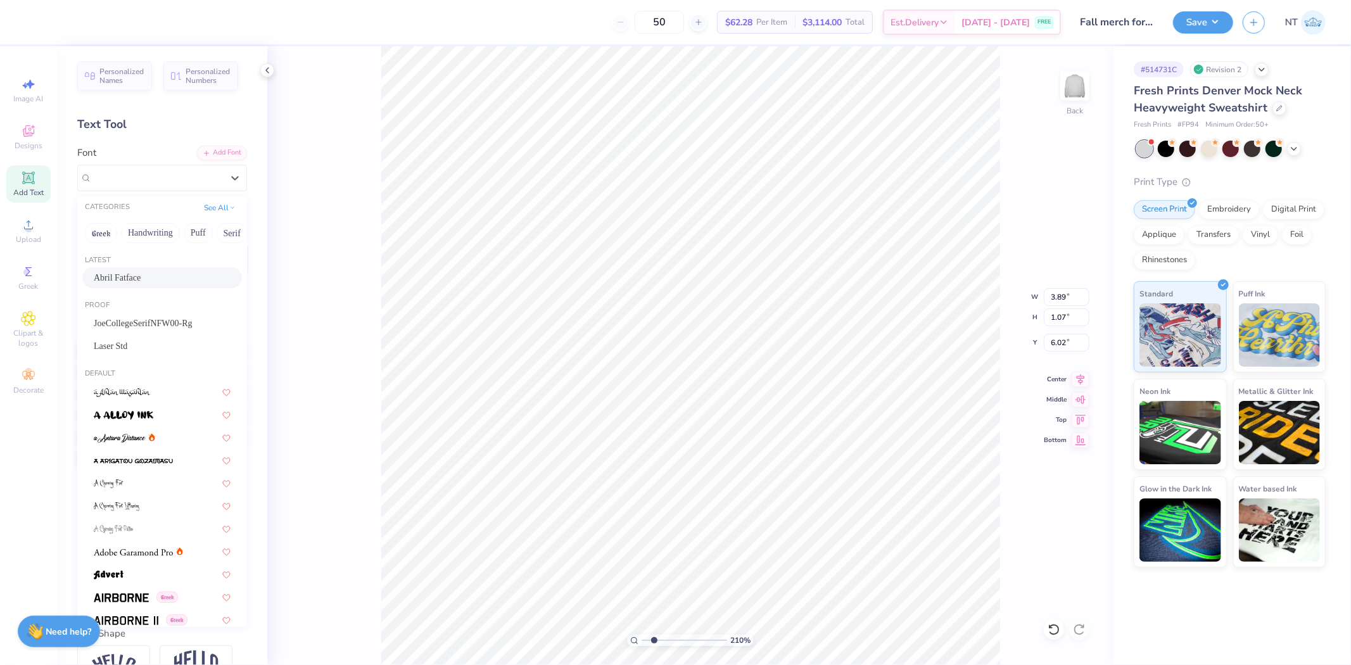
click at [106, 274] on span "Abril Fatface" at bounding box center [117, 277] width 47 height 13
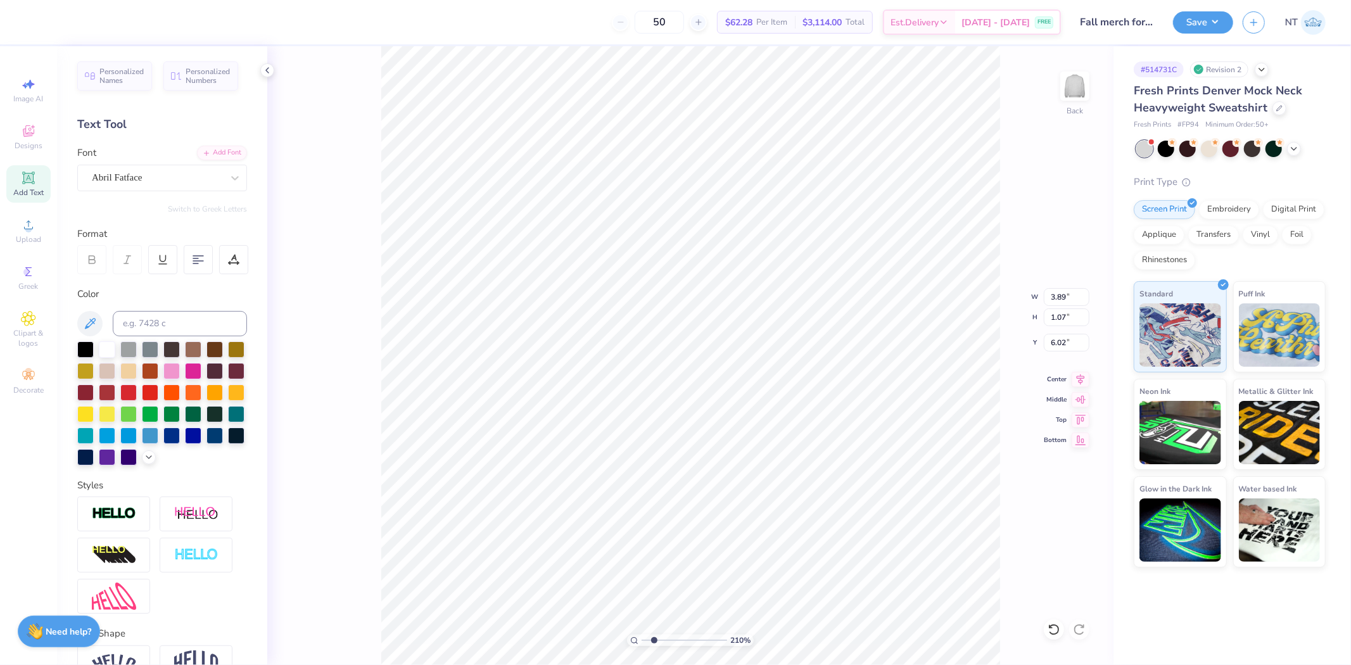
type input "2.09826609076066"
type input "4.16"
type input "1.05"
type input "6.13"
click at [148, 175] on div "Super Dream" at bounding box center [157, 178] width 133 height 20
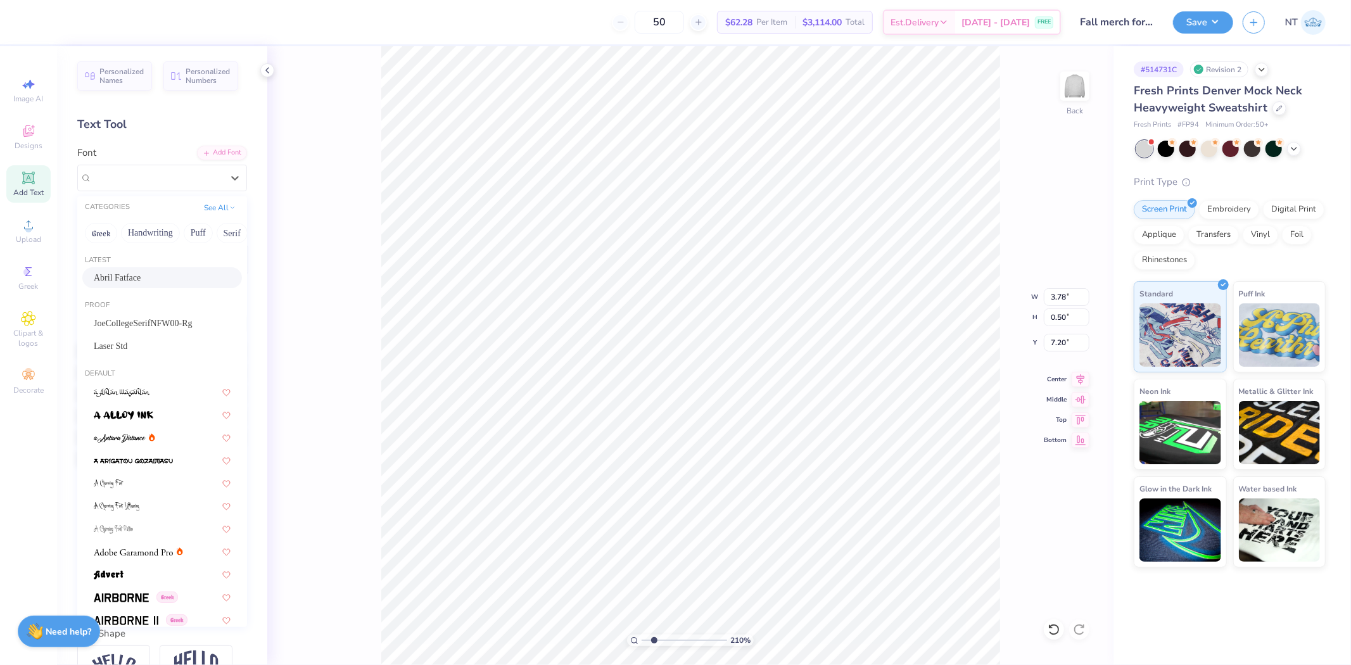
click at [141, 280] on span "Abril Fatface" at bounding box center [117, 277] width 47 height 13
type input "2.09826609076066"
type input "4.14"
type input "0.49"
type input "7.25"
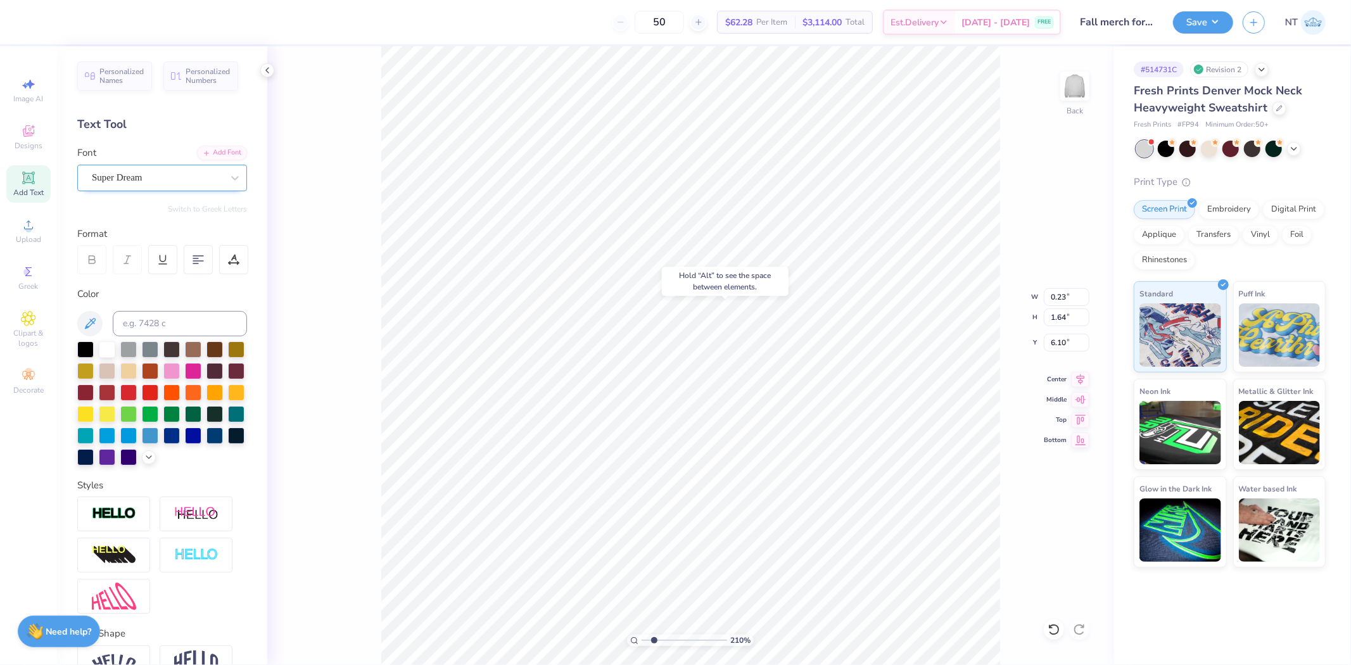
click at [177, 182] on div "Super Dream" at bounding box center [157, 178] width 133 height 20
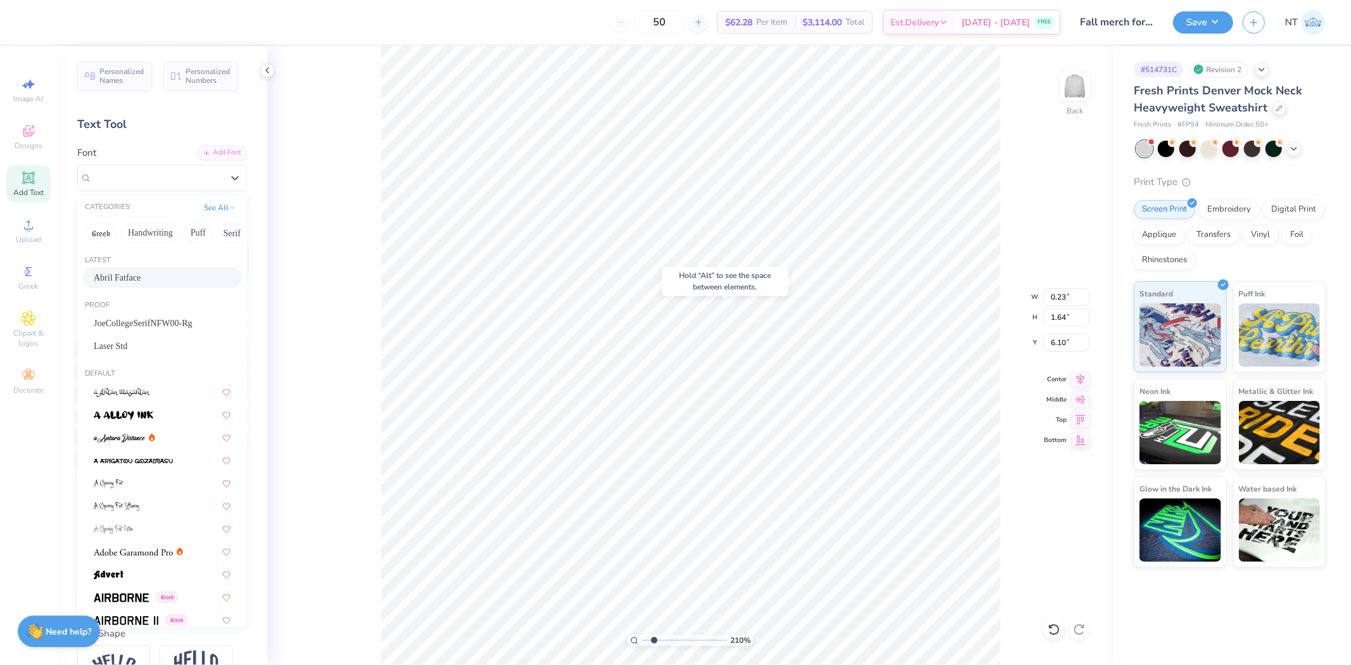
click at [130, 276] on span "Abril Fatface" at bounding box center [117, 277] width 47 height 13
type input "2.09826609076066"
type input "0.24"
type input "6.12"
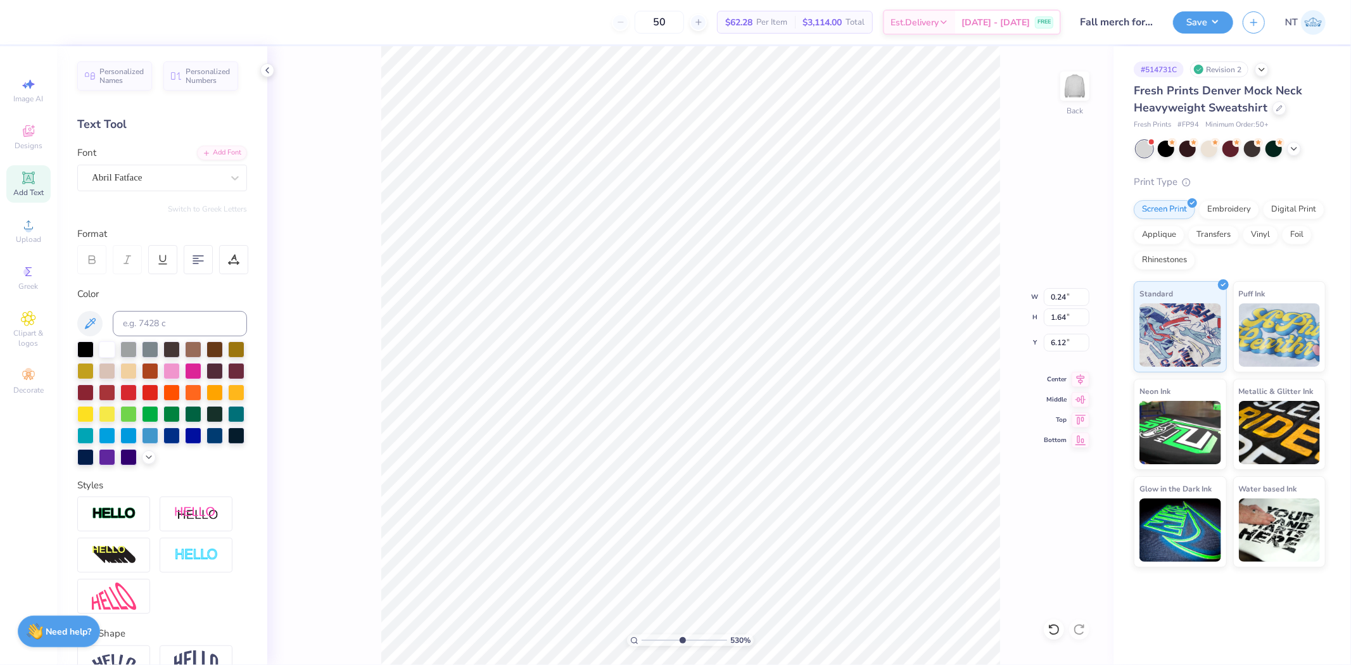
type input "5.29890660520329"
type input "6.10"
type input "5.29890660520329"
type input "0.23"
type input "1.58"
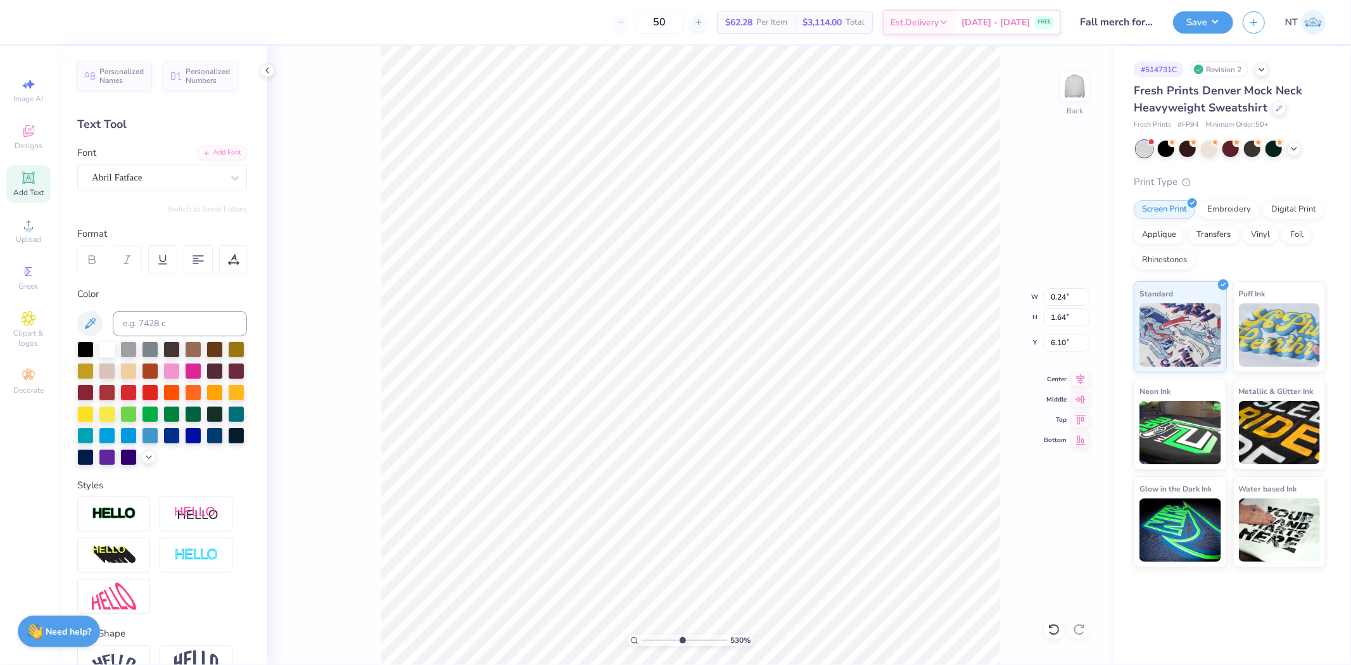
type input "6.16"
type input "5.29890660520329"
type input "6.13"
type input "5.29890660520329"
type input "1.60"
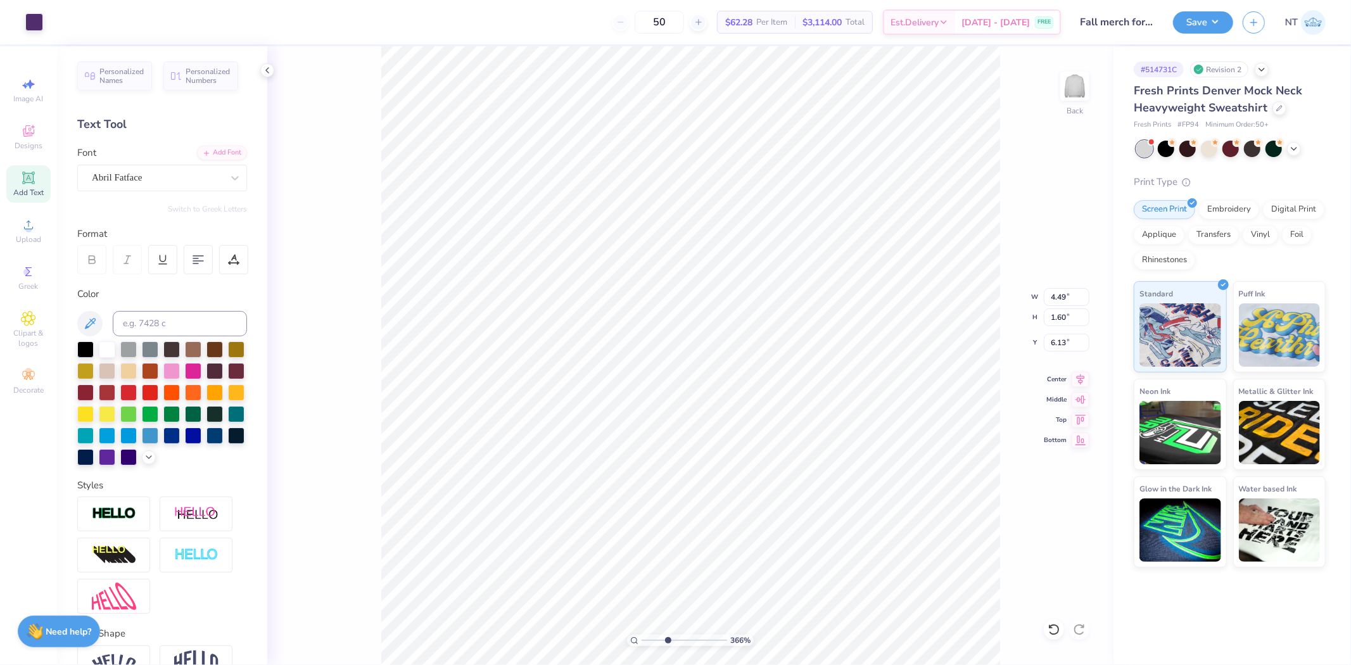
type input "2.09826609076066"
type input "6.02"
type input "1.20355278054301"
type input "2.82"
type input "2.09826609076066"
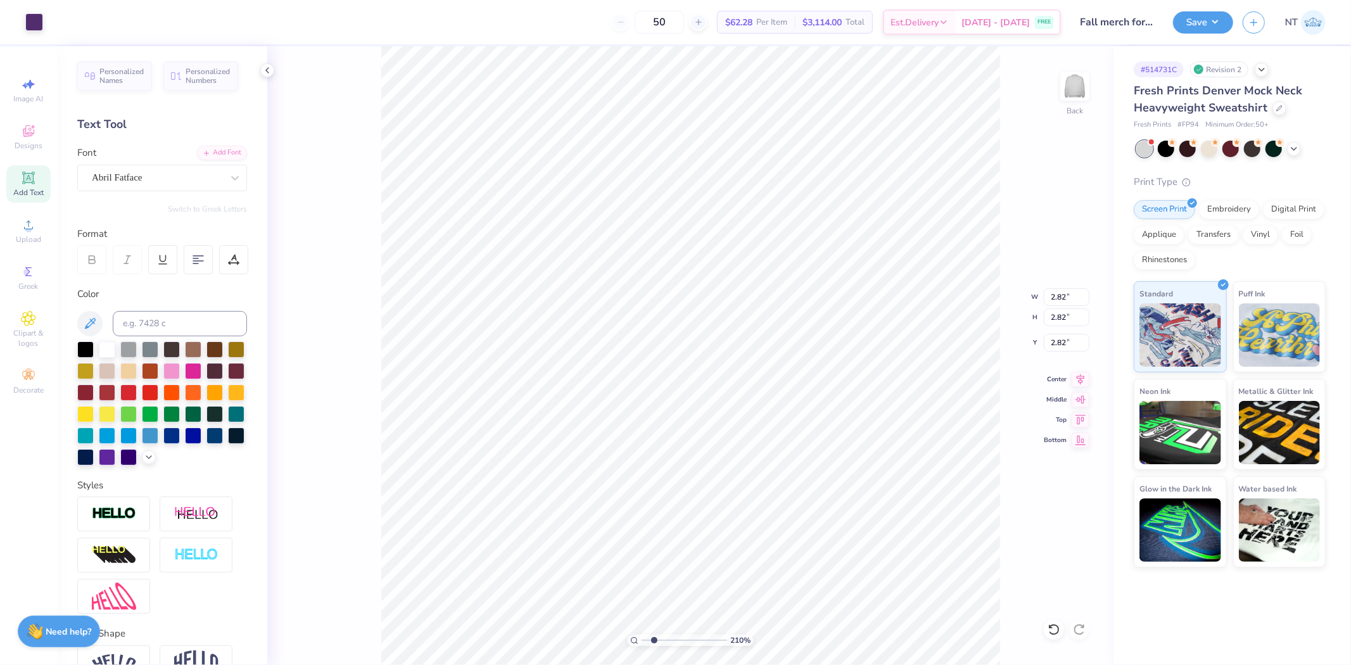
type input "5.24"
type input "2.09826609076066"
type input "2.76"
type input "2.09826609076066"
type input "1.63"
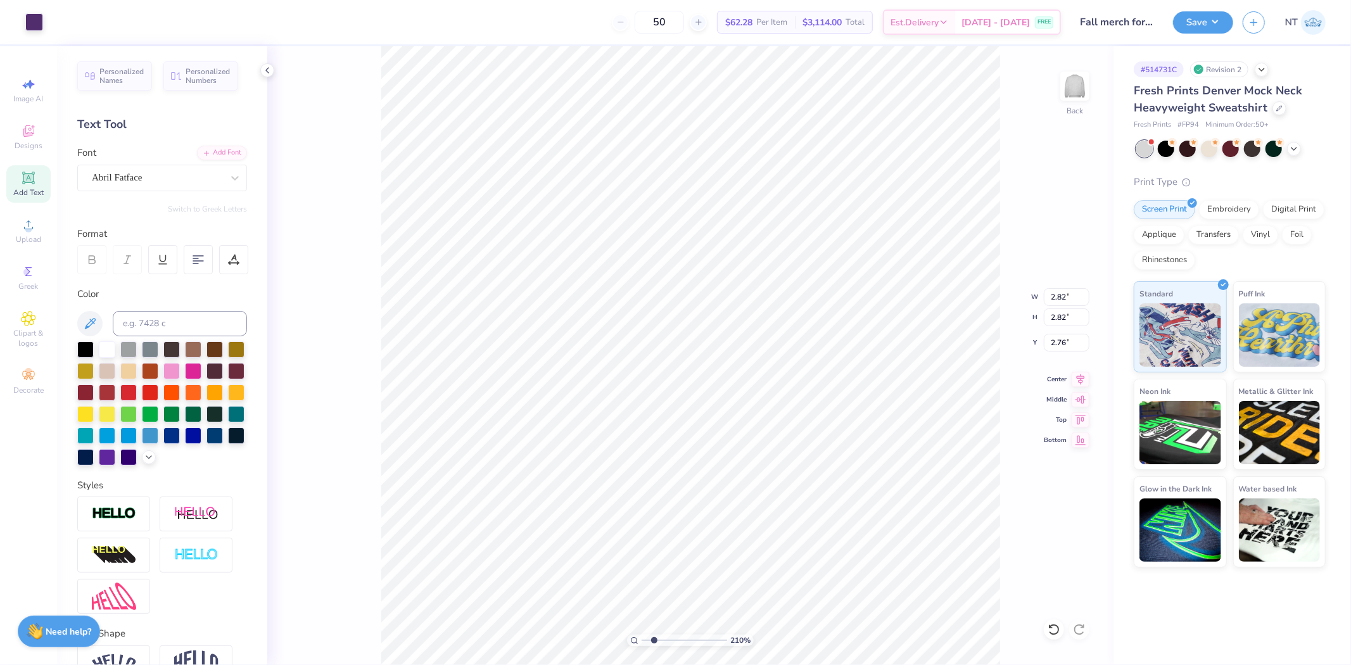
type input "1.63"
type input "3.95"
type input "2.09826609076066"
type input "5.84"
type input "3.03942088499281"
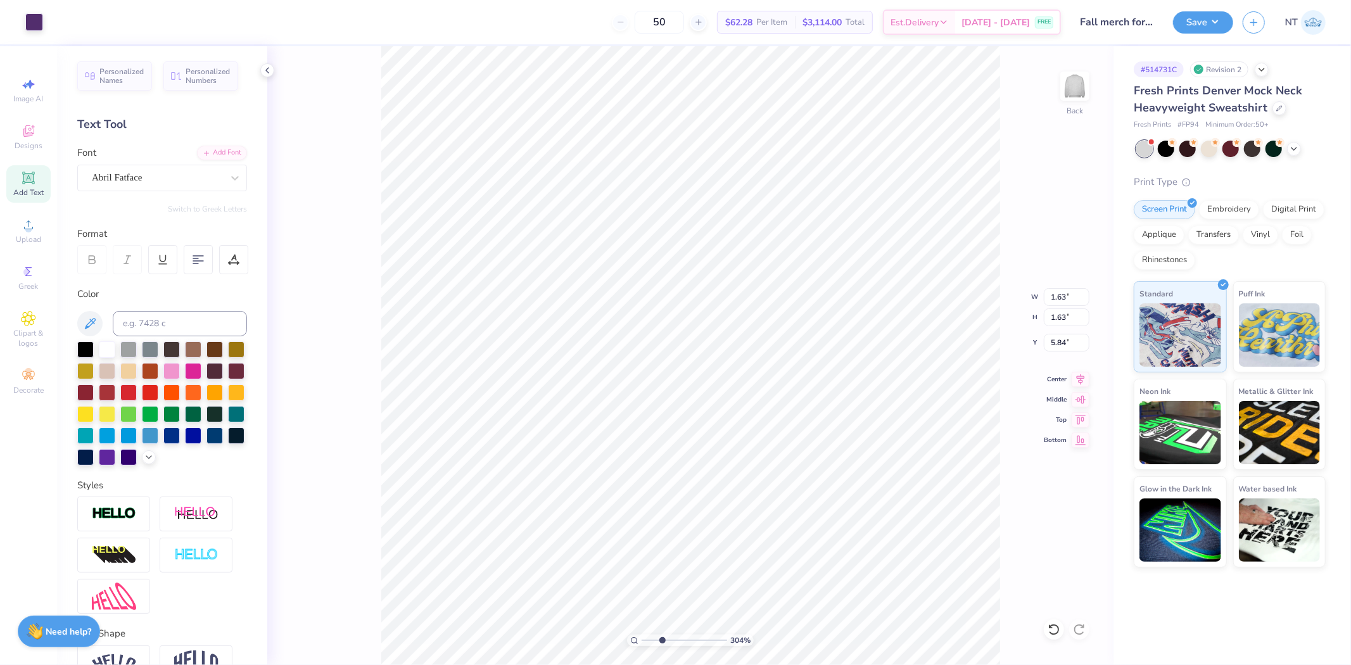
type input "6.14"
click at [1050, 625] on icon at bounding box center [1054, 629] width 13 height 13
type input "3.03942088499281"
type input "5.84"
type input "3.03942088499281"
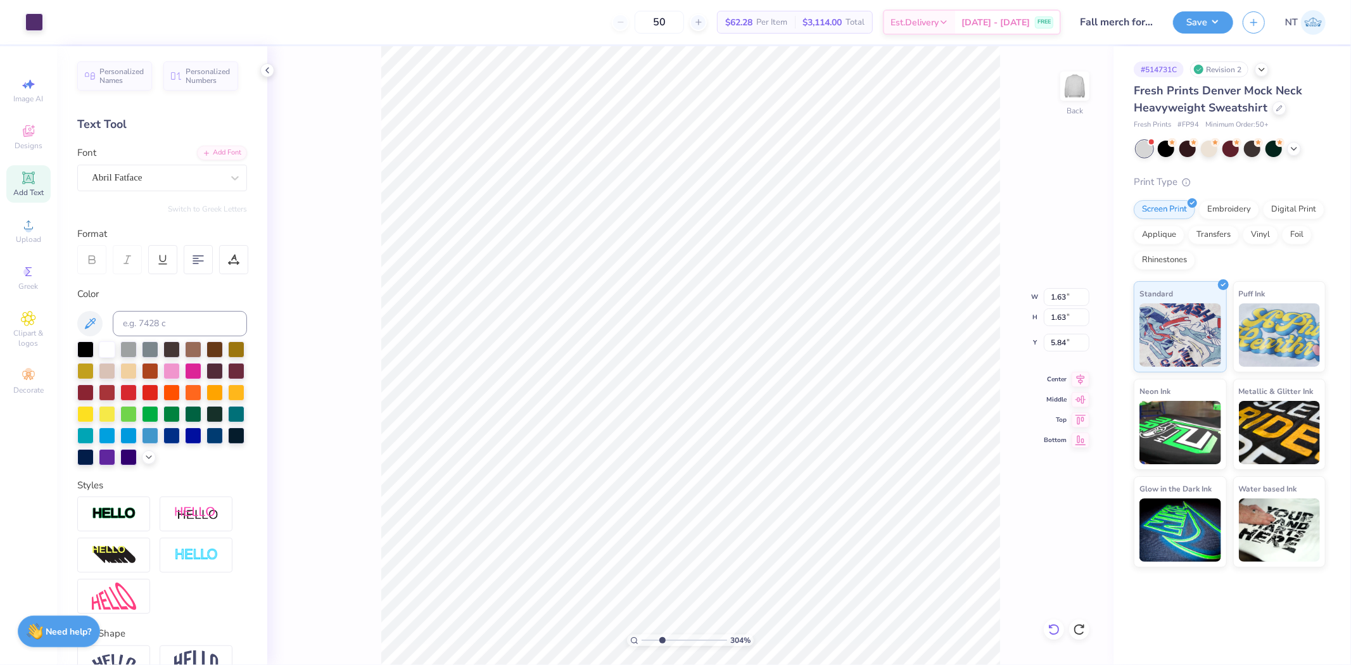
type input "4.07"
type input "3.03942088499281"
type input "2.09"
type input "3.61"
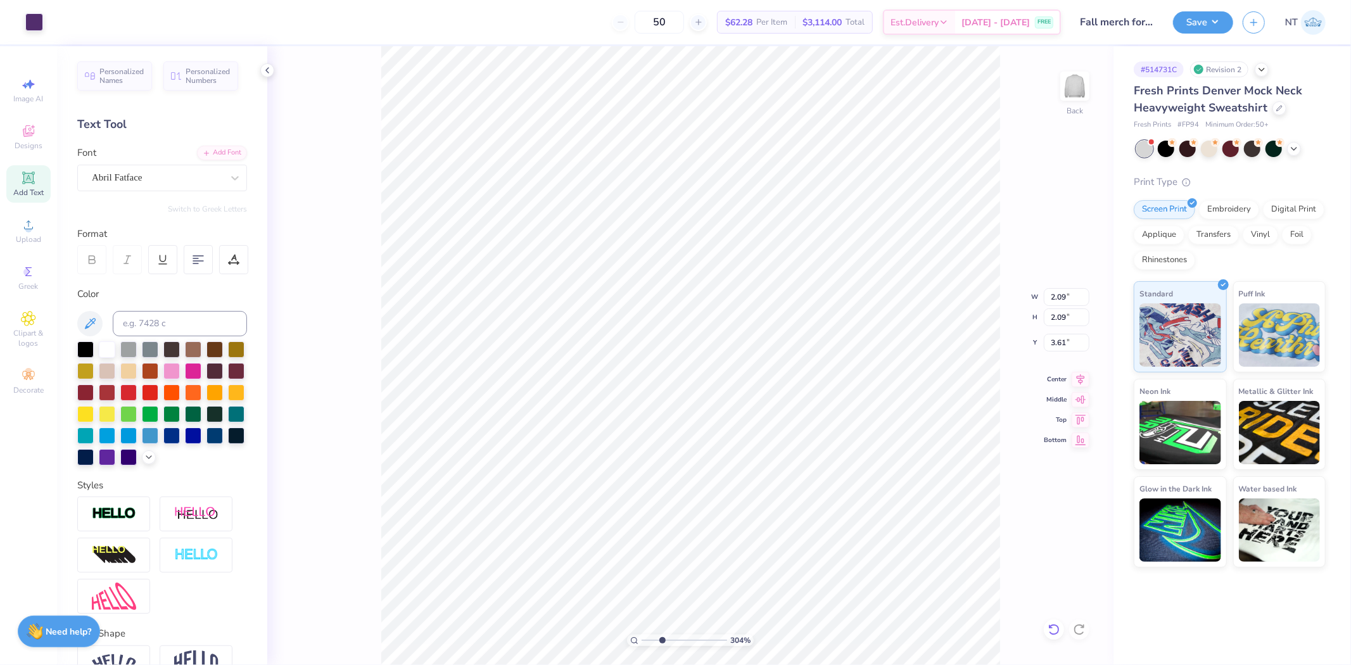
type input "3.03942088499281"
type input "3.57"
type input "3.03942088499281"
type input "2.09"
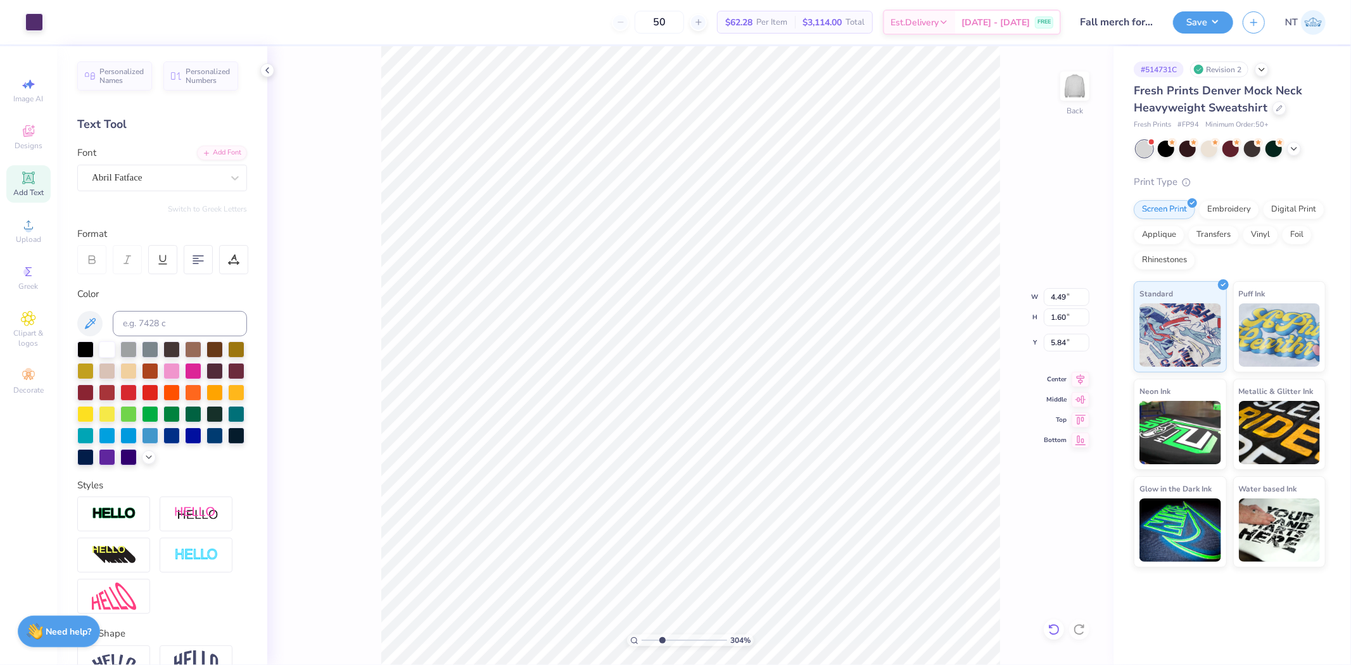
type input "3.57"
type input "3.03942088499281"
type input "3.43"
type input "3.03942088499281"
type input "5.76"
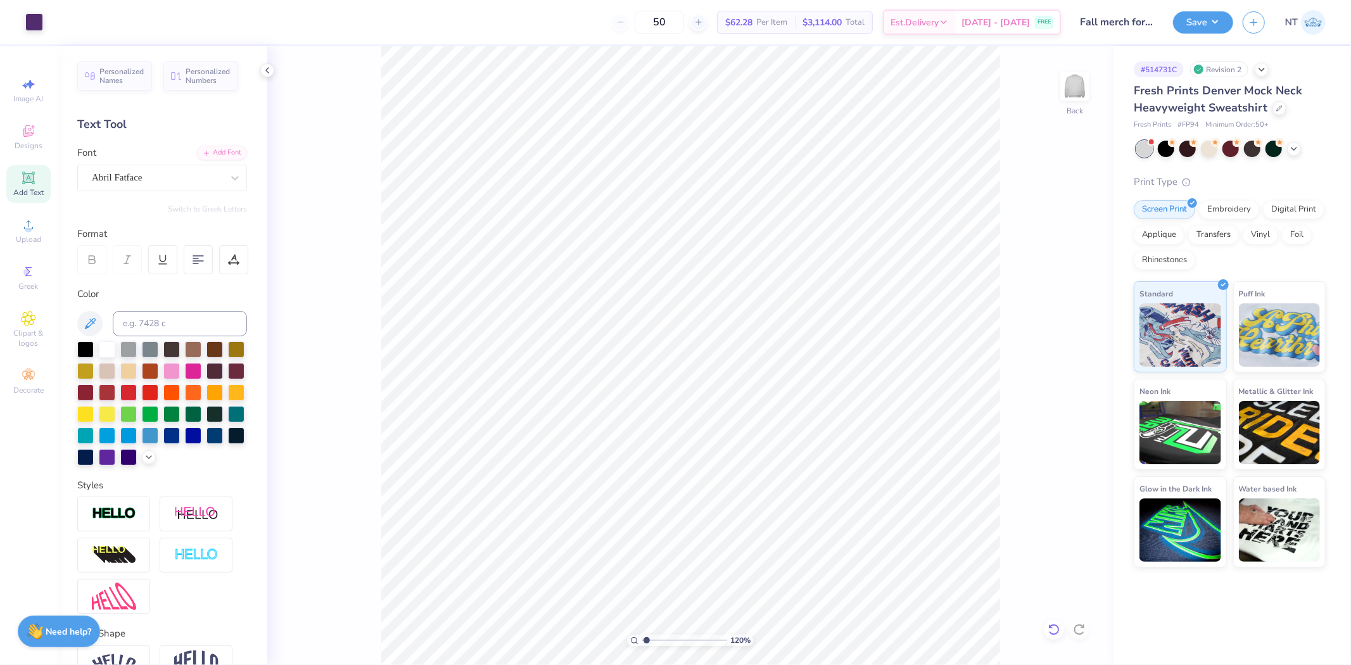
type input "1"
type input "3.00"
type input "1.44853929555282"
type input "4.97"
type input "1.44853929555282"
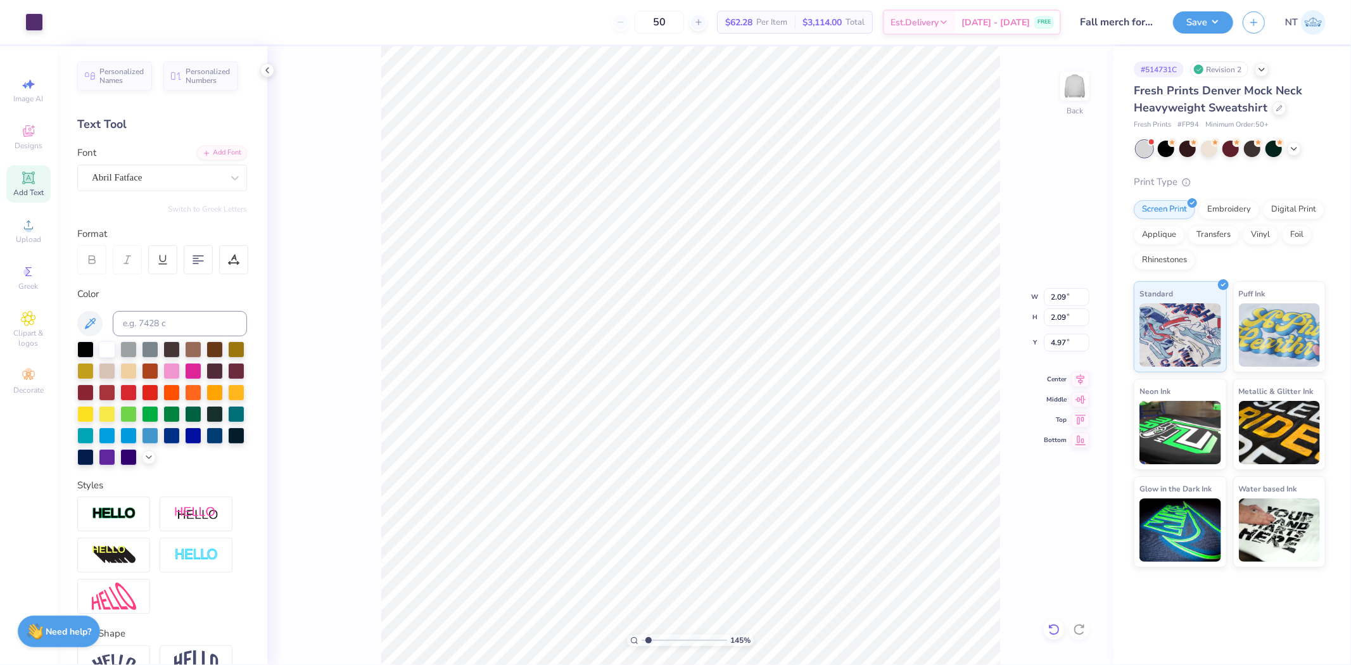
type input "10.00"
type input "1.44853929555282"
click at [1058, 305] on input "4.49" at bounding box center [1067, 297] width 46 height 18
type input "3.5"
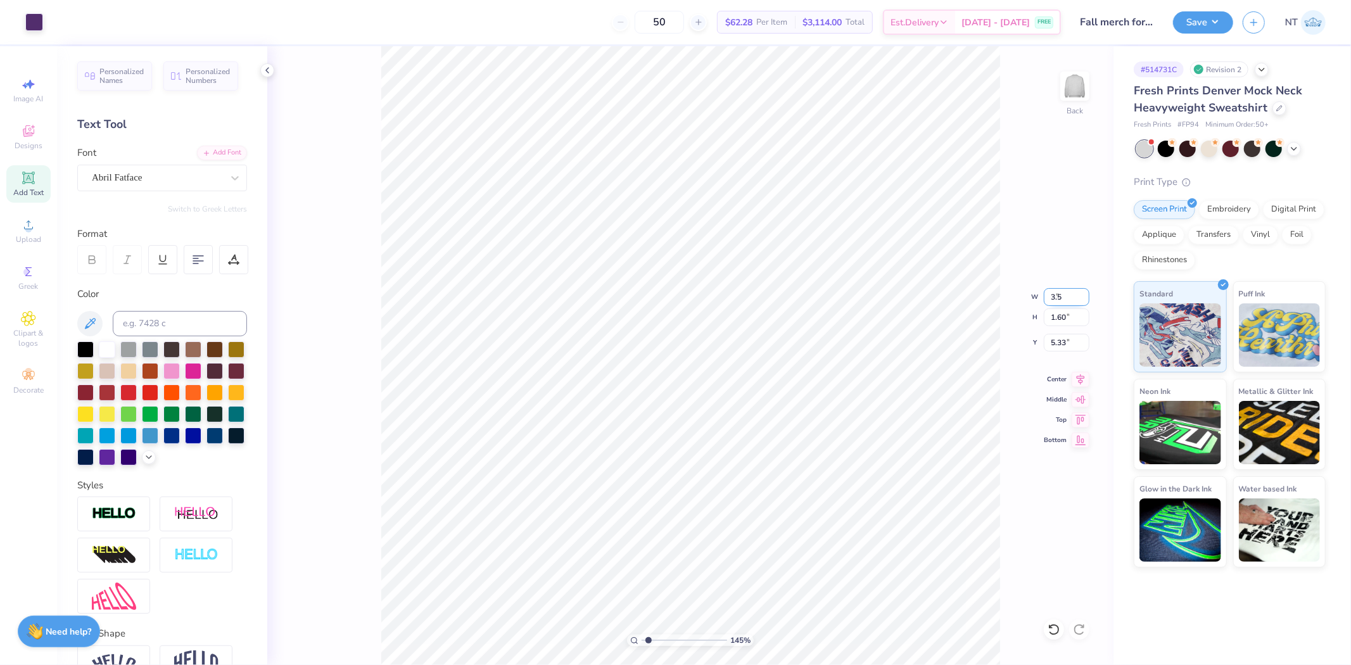
type input "1.44853929555282"
type input "3.50"
type input "1.25"
type input "5.51"
type input "1.44853929555282"
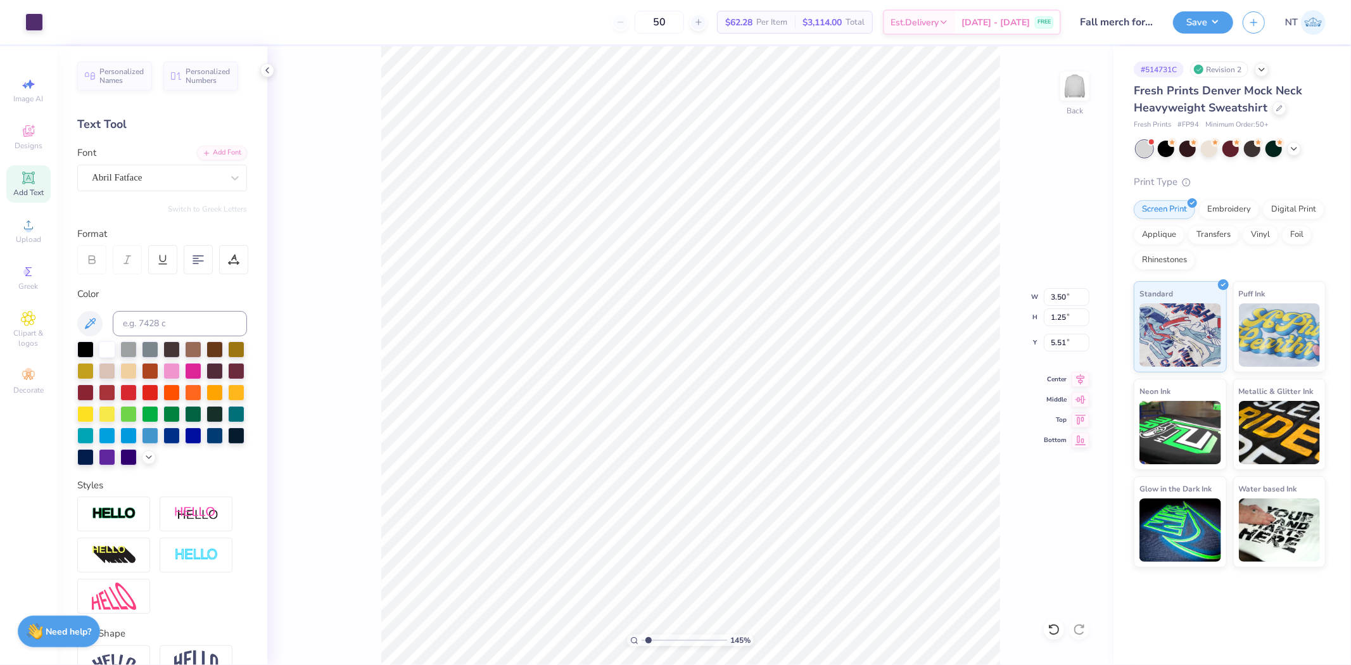
type input "3.00"
click at [30, 229] on circle at bounding box center [28, 228] width 7 height 7
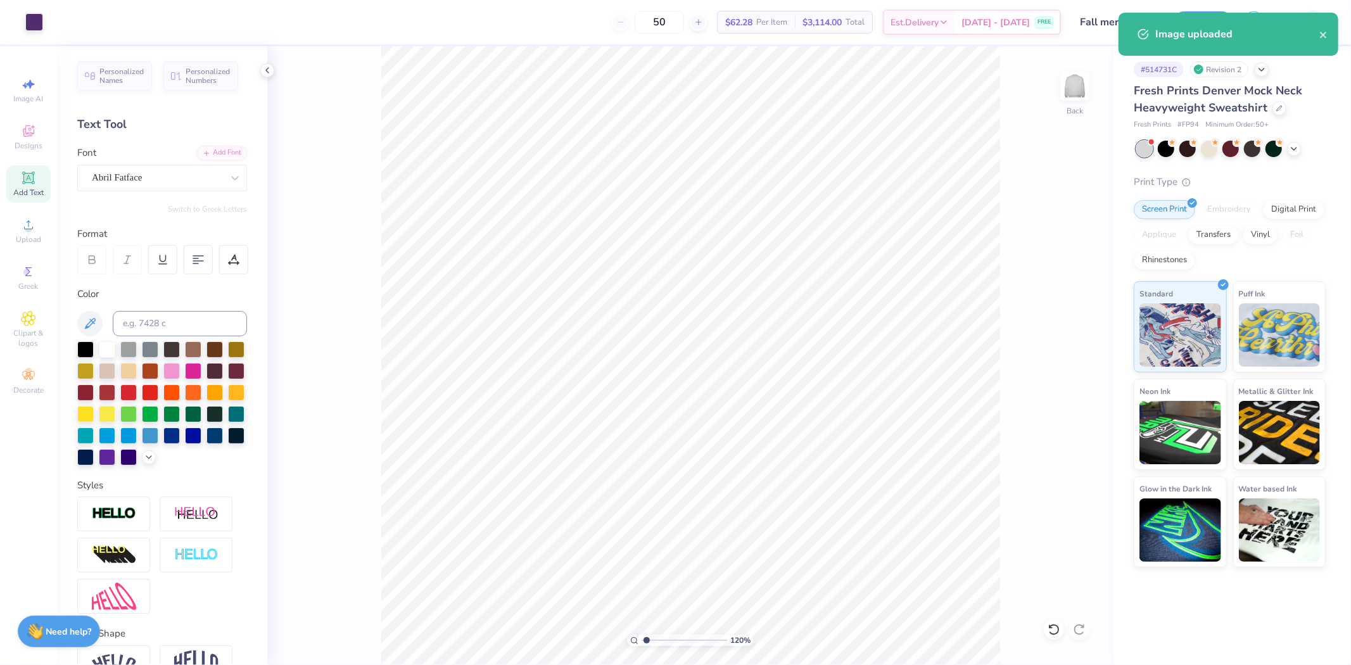
type input "1"
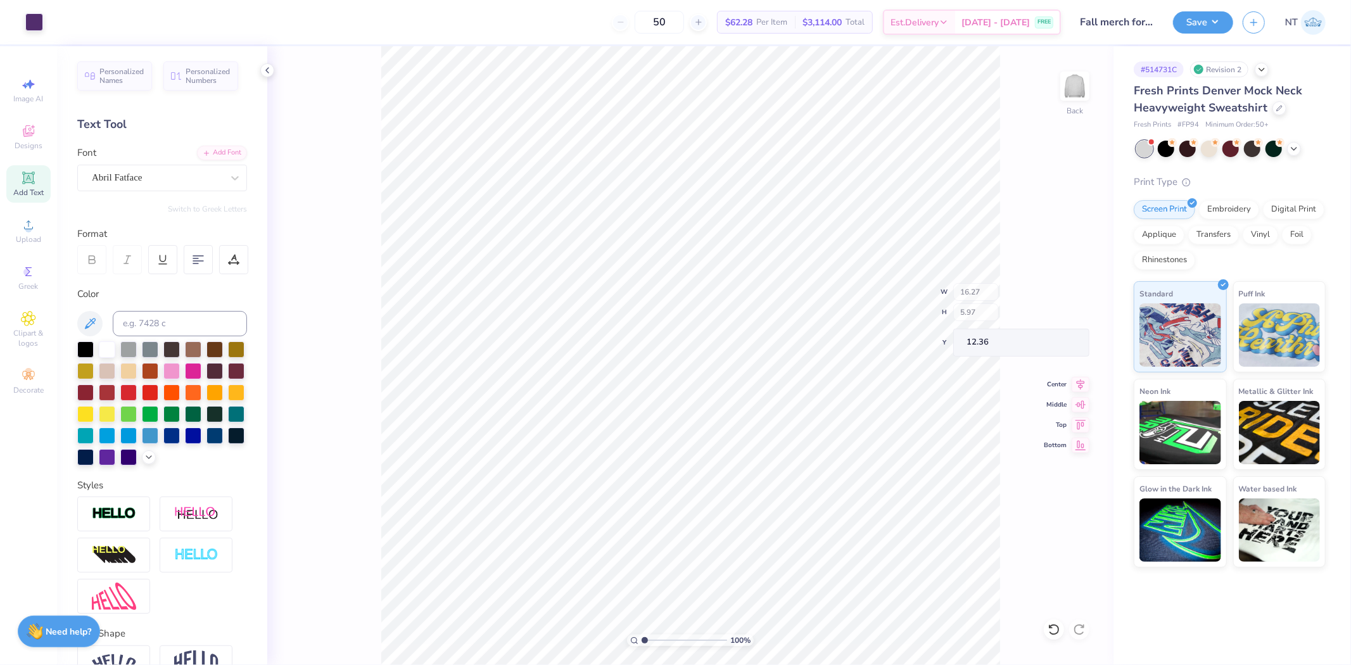
type input "9.96"
type input "1.68"
type input "1.47"
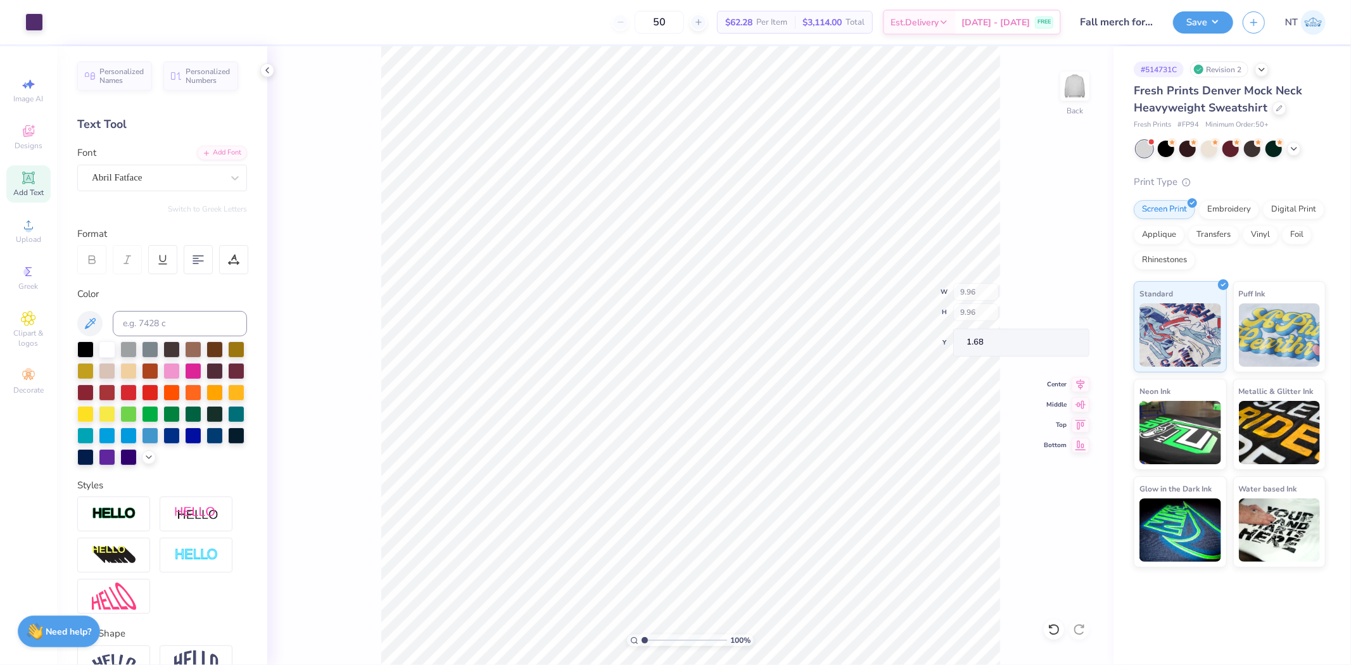
type input "10.17"
type input "2.09826609076066"
type input "3.00"
type input "3.03942088499281"
type input "2.89"
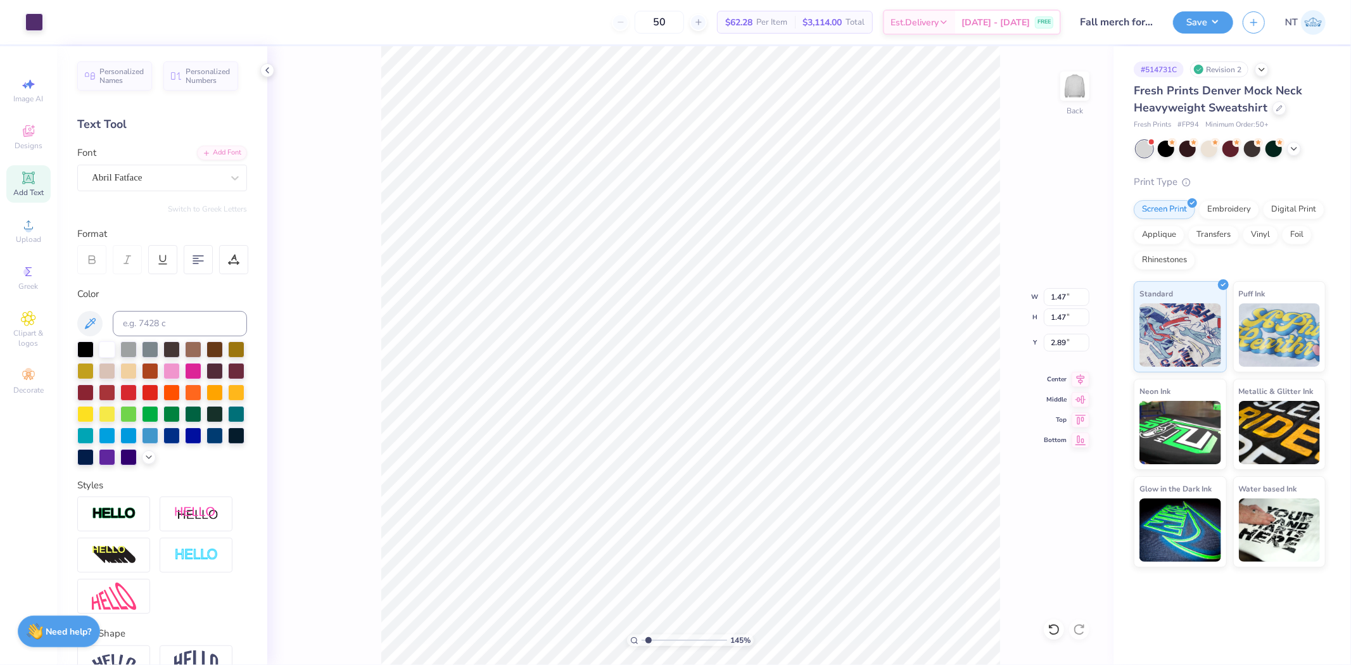
type input "1.44853929555282"
type input "3.00"
click at [1045, 294] on input "1.47" at bounding box center [1067, 297] width 46 height 18
type input "3"
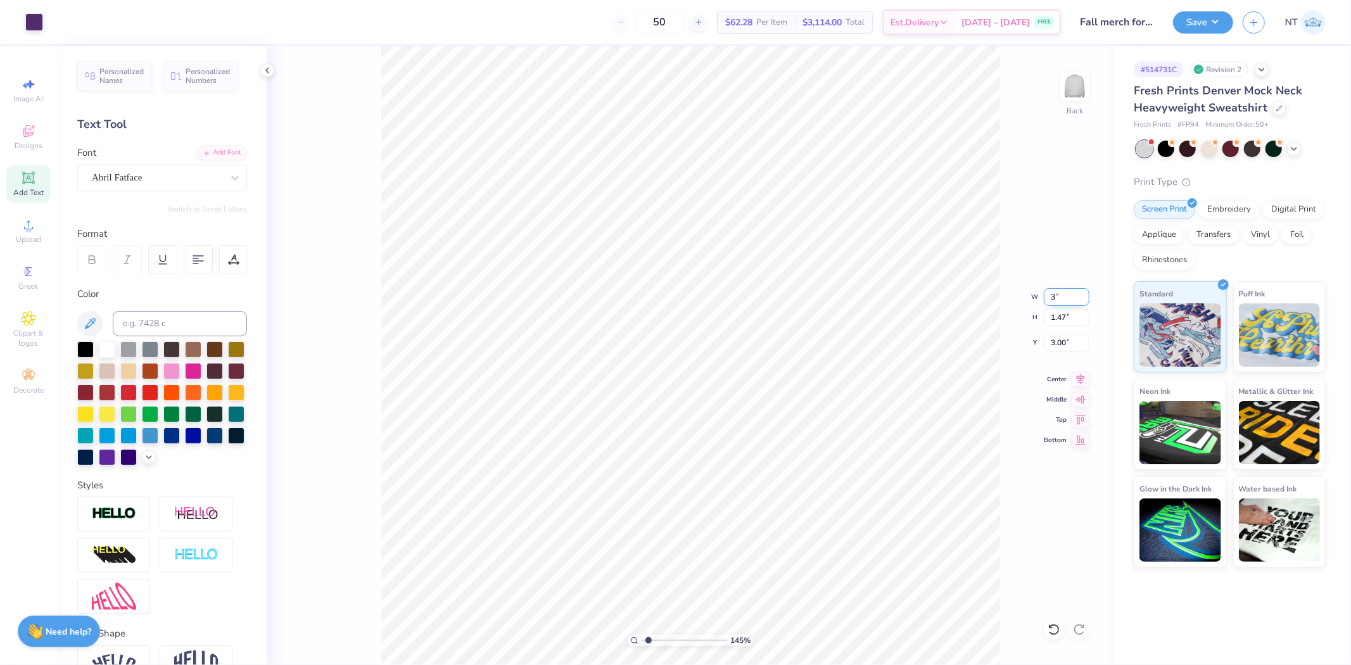
type input "1.44853929555282"
type input "3.00"
click at [1066, 343] on input "2.23" at bounding box center [1067, 343] width 46 height 18
click at [1055, 340] on input "2.23" at bounding box center [1067, 343] width 46 height 18
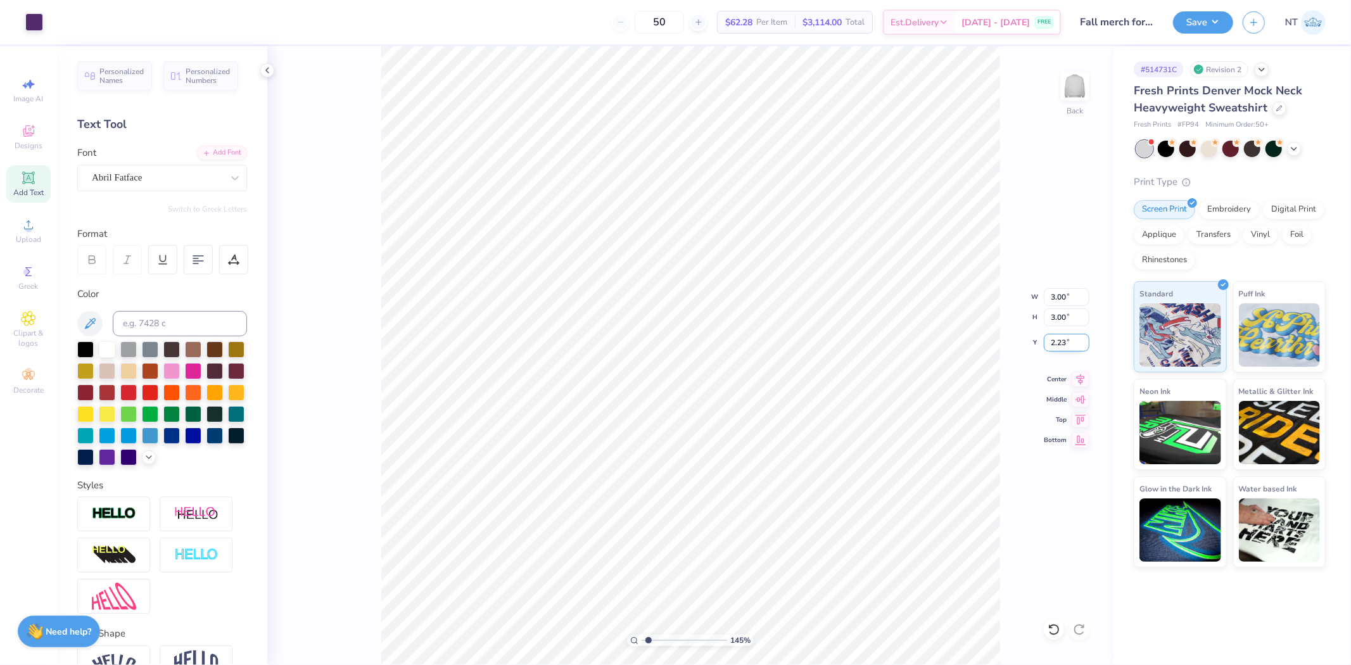
click at [1055, 340] on input "2.23" at bounding box center [1067, 343] width 46 height 18
type input "3"
type input "1.44853929555282"
click at [1061, 340] on input "2.12" at bounding box center [1067, 343] width 46 height 18
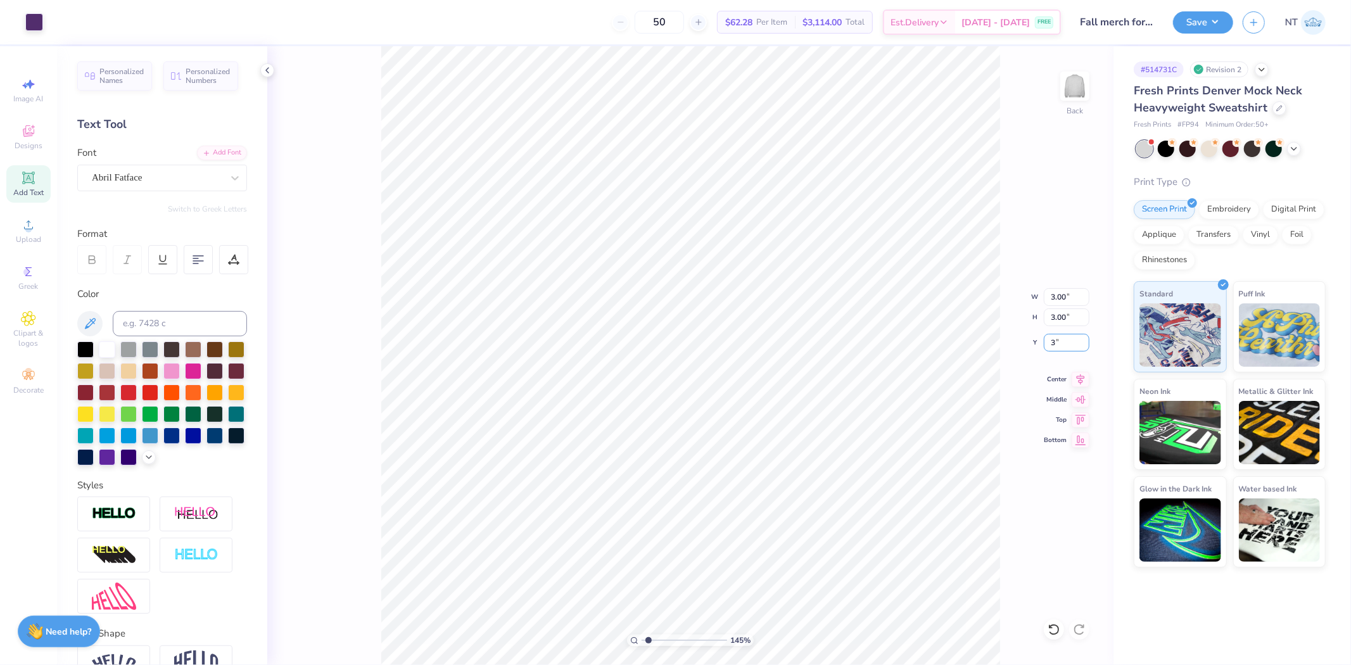
type input "3"
type input "1.44853929555282"
click at [1056, 293] on input "3.00" at bounding box center [1067, 297] width 46 height 18
type input "2"
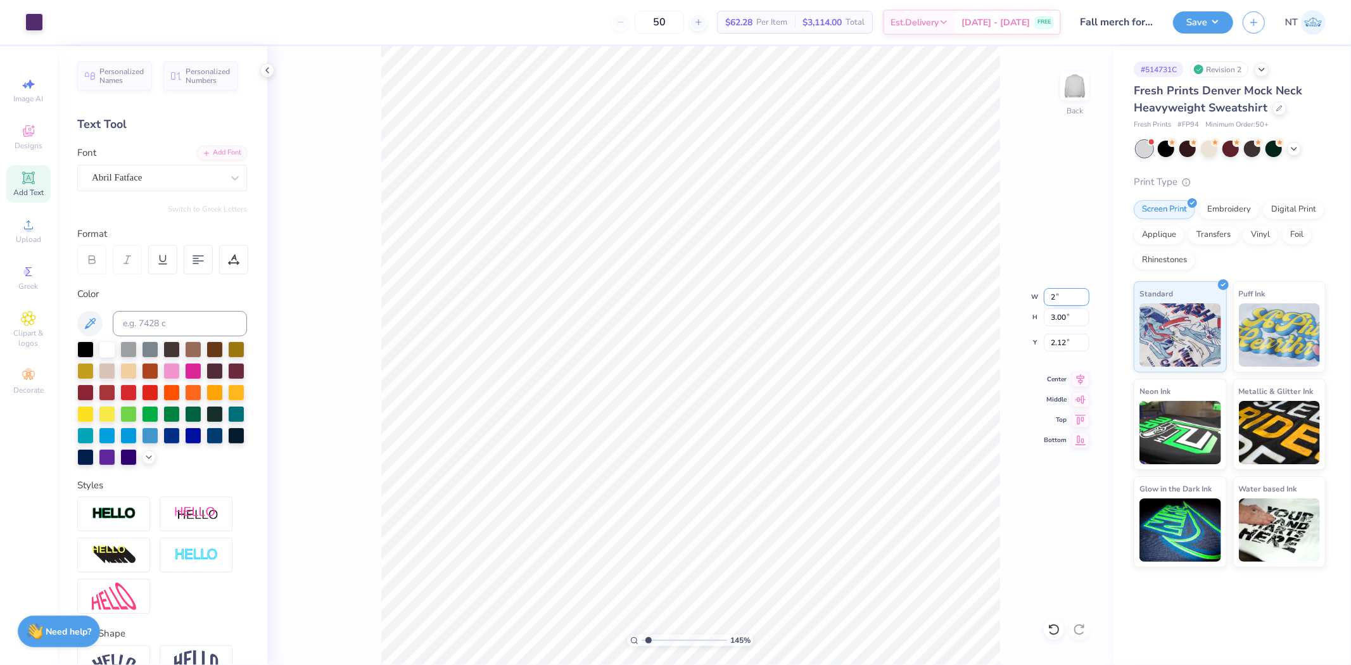
type input "1.44853929555282"
type input "2.00"
click at [1066, 346] on input "2.62" at bounding box center [1067, 343] width 46 height 18
click at [1055, 342] on input "2.62" at bounding box center [1067, 343] width 46 height 18
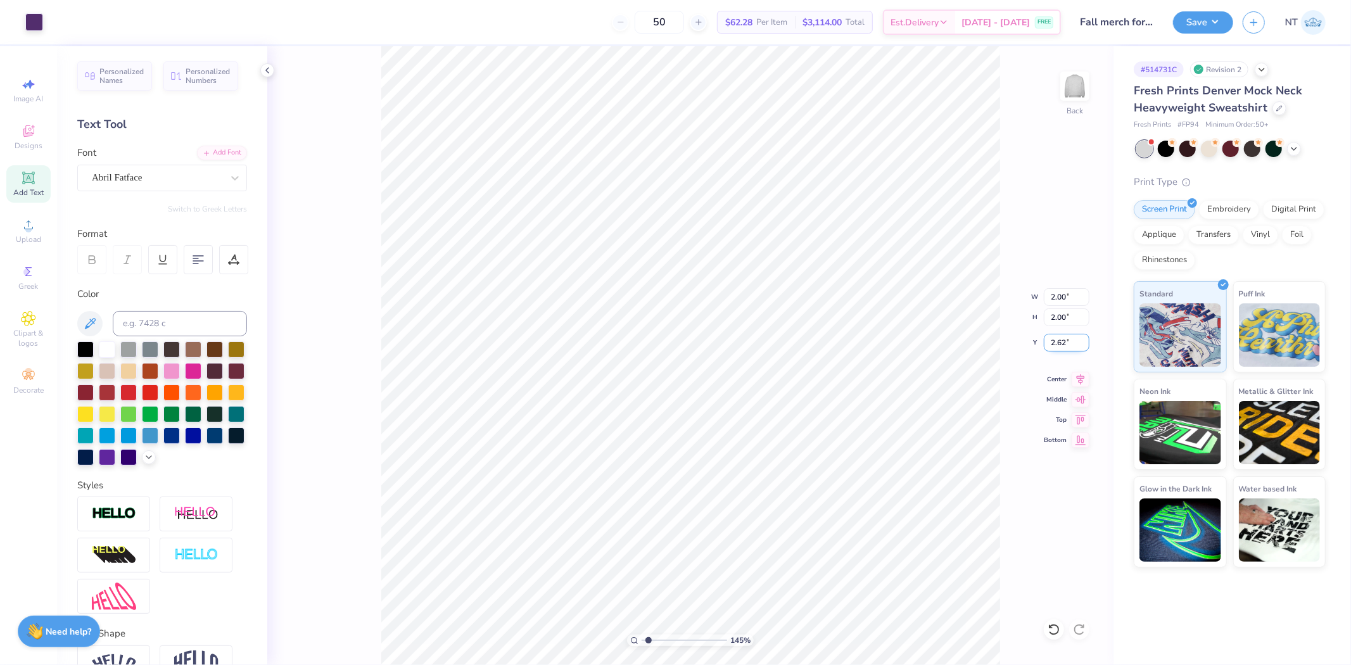
click at [1055, 342] on input "2.62" at bounding box center [1067, 343] width 46 height 18
type input "3"
type input "1.44853929555282"
type input "3.00"
type input "1.44853929555282"
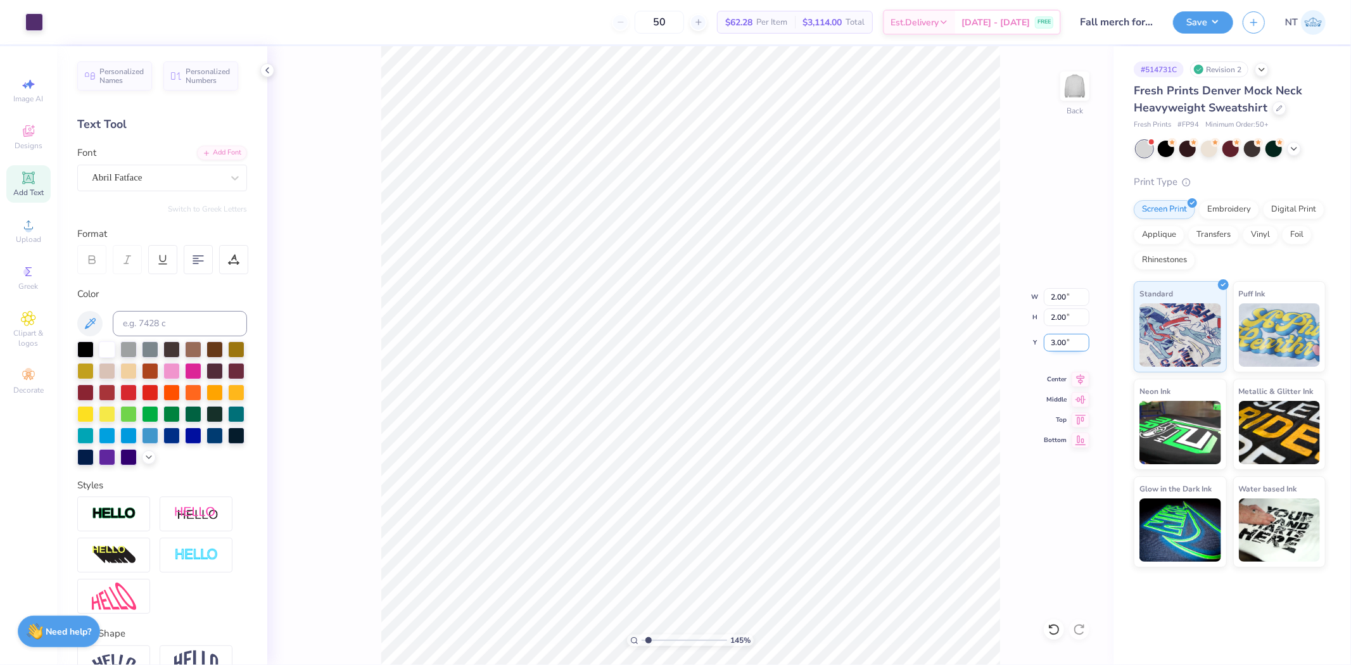
click at [1055, 348] on input "3.00" at bounding box center [1067, 343] width 46 height 18
type input "2.5"
type input "1.44853929555282"
type input "2.50"
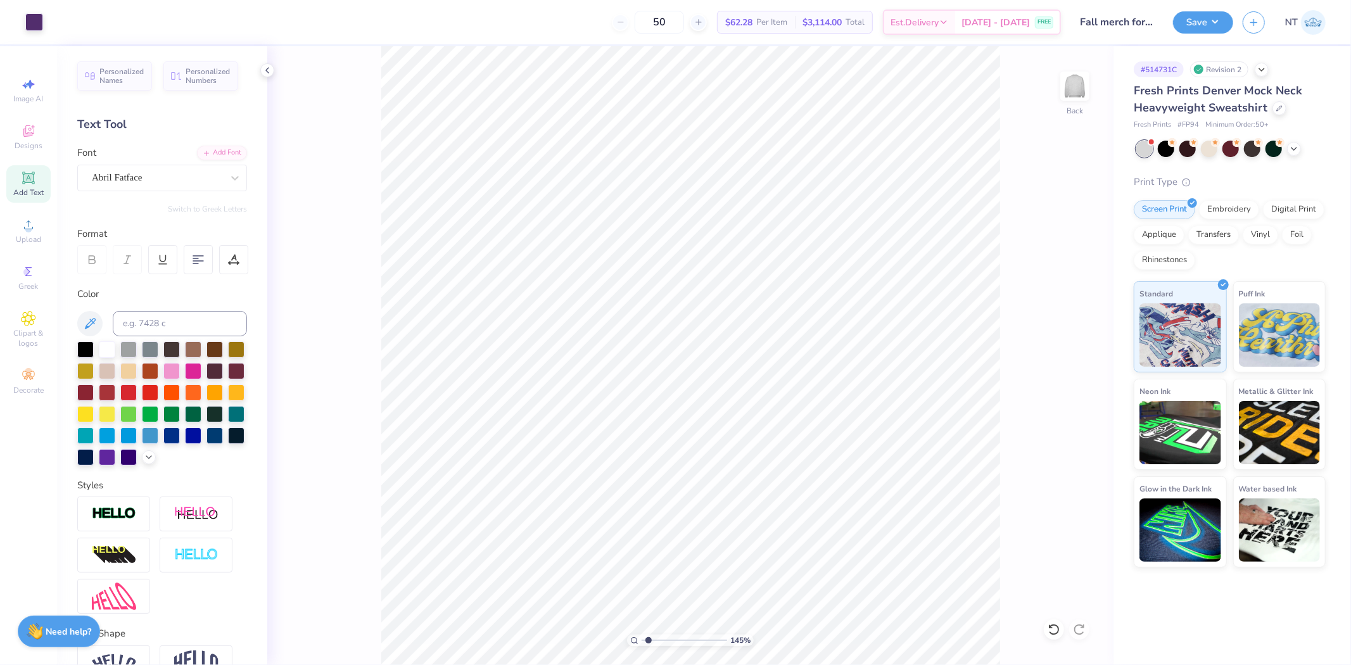
type input "1.44853929555282"
click at [1057, 343] on input "2.50" at bounding box center [1067, 343] width 46 height 18
type input "2.75"
click at [1003, 329] on div "145 % Back" at bounding box center [690, 355] width 846 height 619
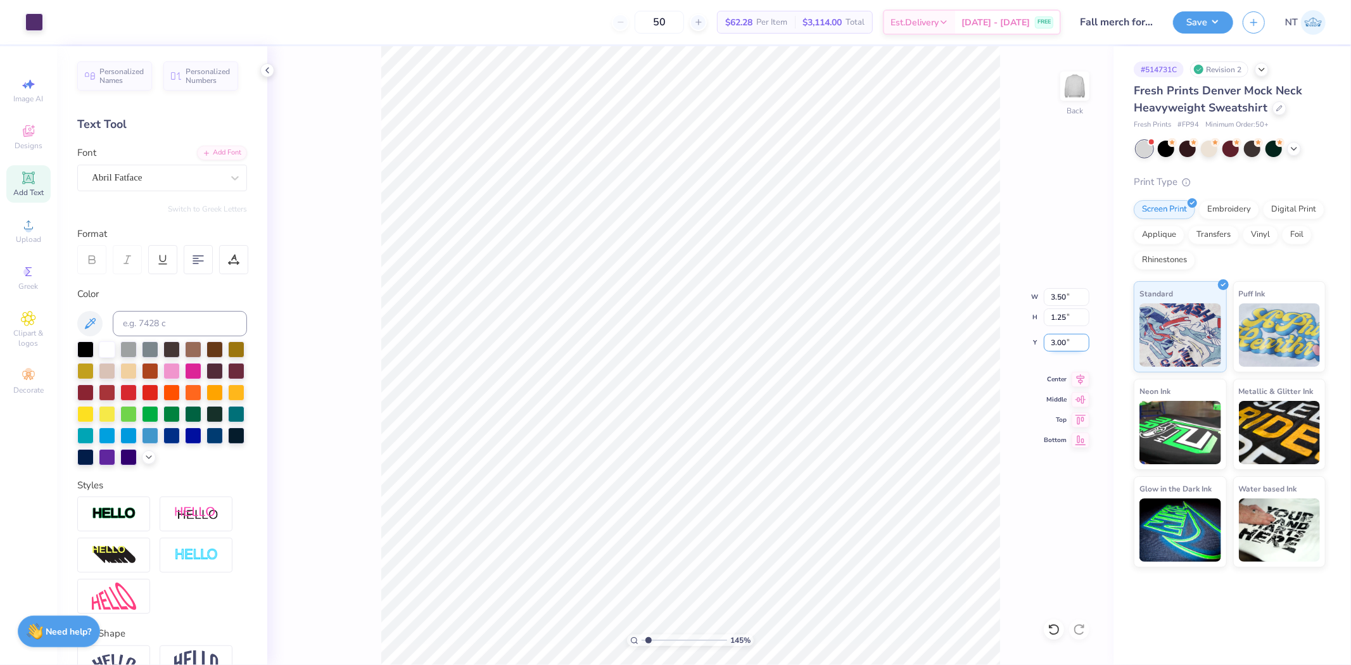
click at [1048, 338] on input "3.00" at bounding box center [1067, 343] width 46 height 18
type input "1.44853929555282"
type input "2.82"
type input "2.09826609076066"
type input "3.19"
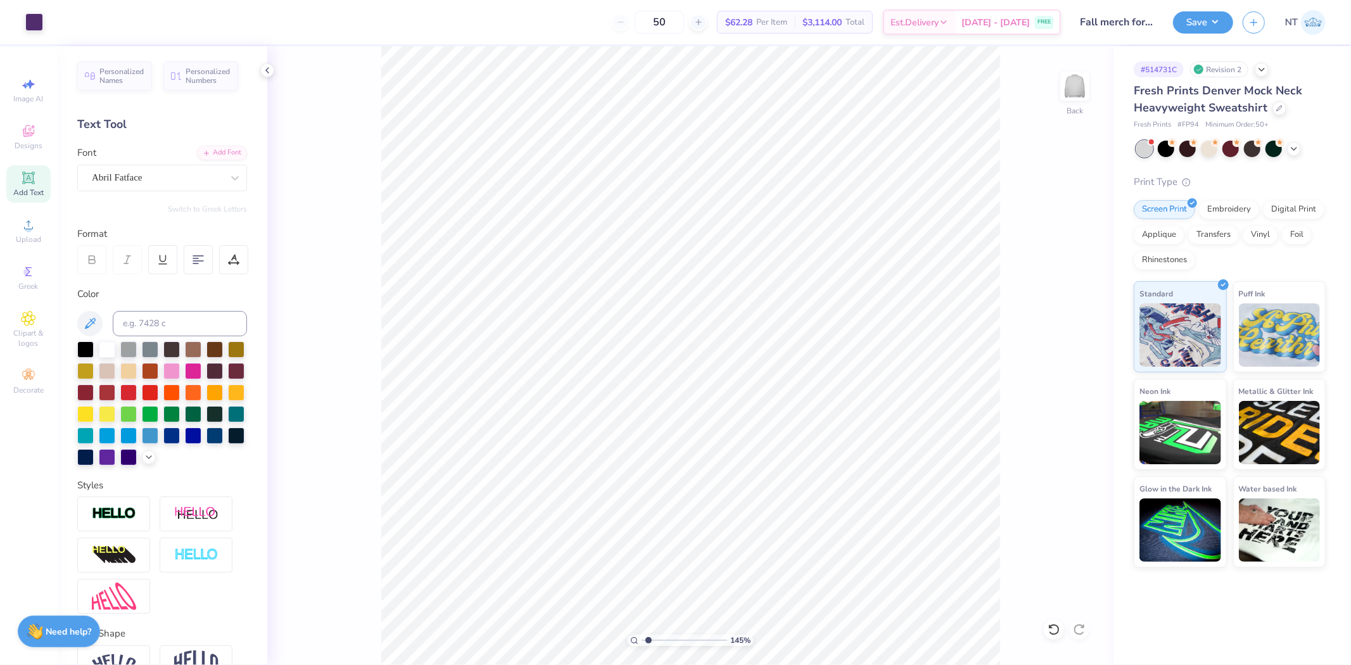
type input "1.44853929555282"
click at [1060, 344] on input "2.82" at bounding box center [1067, 343] width 46 height 18
type input "3"
type input "1.44853929555282"
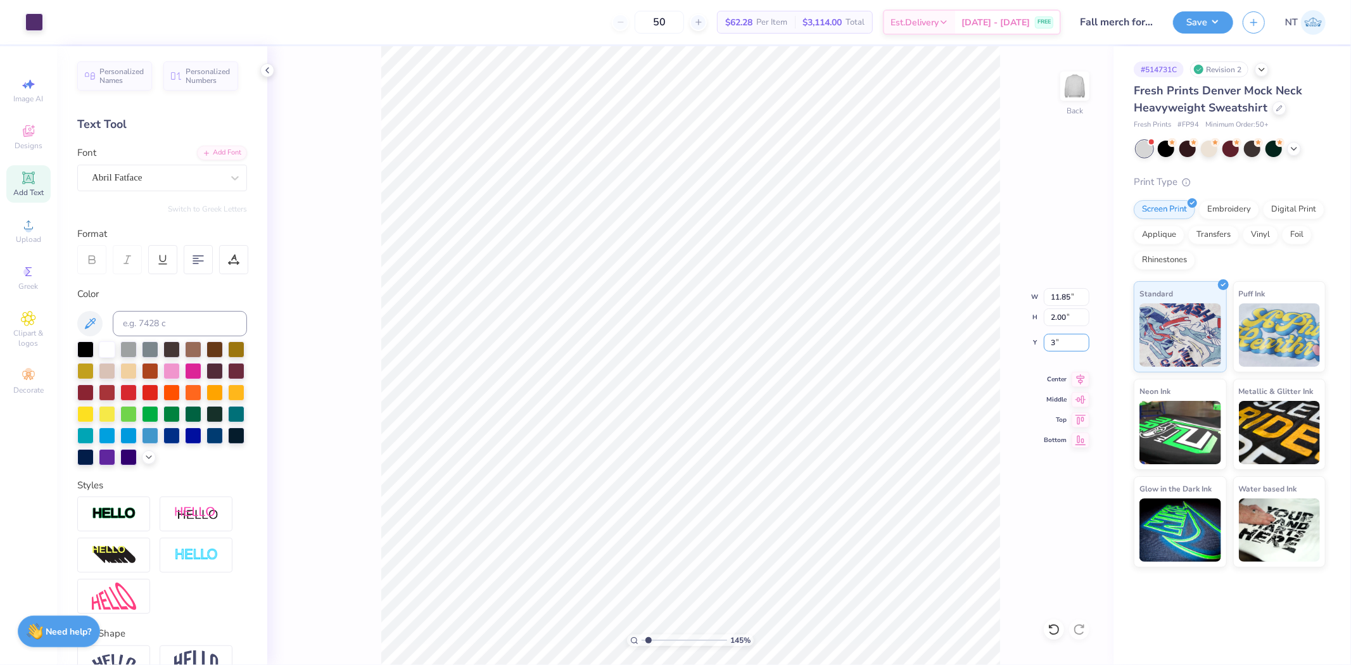
type input "3.00"
type input "1"
click at [1058, 305] on input "11.65" at bounding box center [1067, 297] width 46 height 18
type input "12.00"
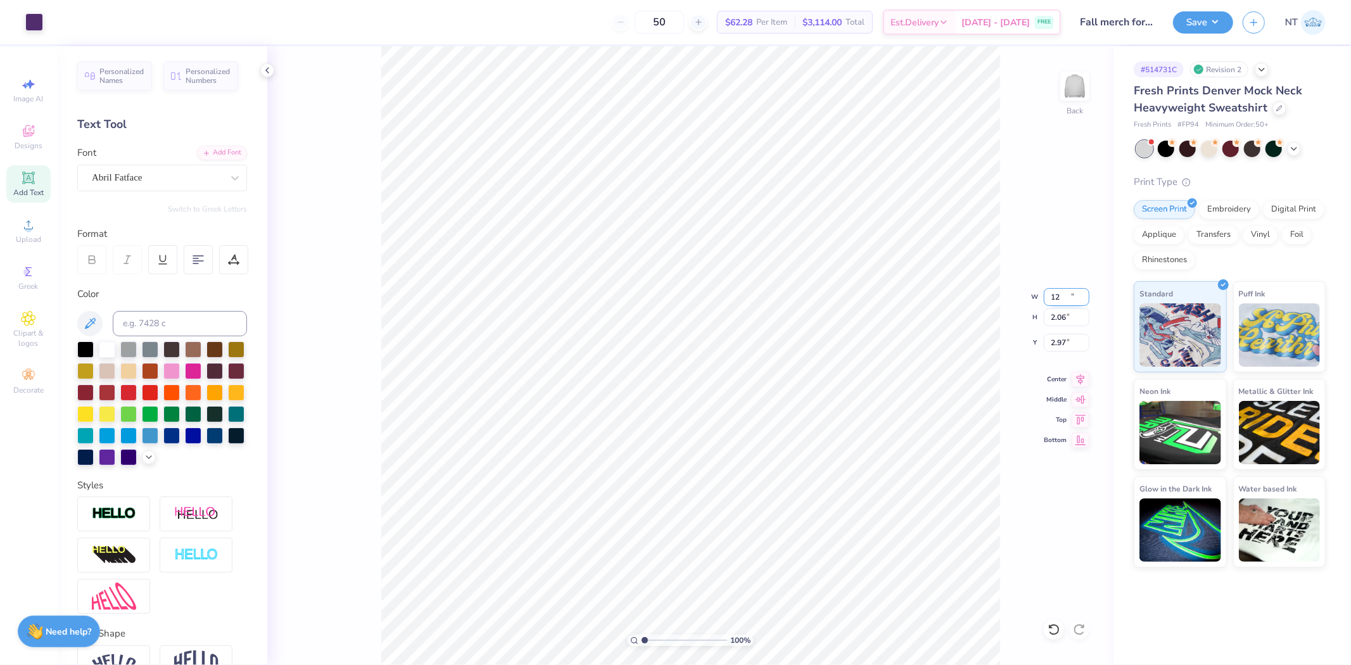
type input "2.06"
type input "2.97"
click at [1060, 343] on input "2.97" at bounding box center [1067, 343] width 46 height 18
type input "3.00"
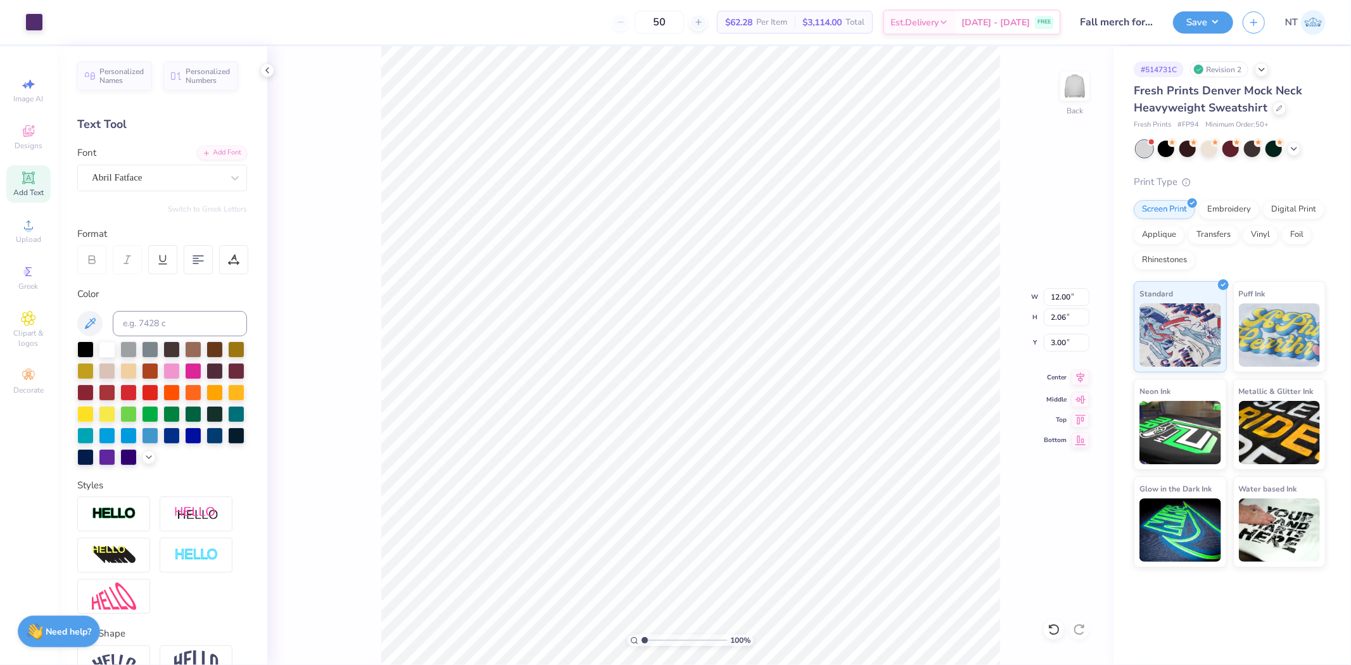
click at [1078, 374] on icon at bounding box center [1081, 377] width 18 height 15
click at [1201, 16] on button "Save" at bounding box center [1203, 21] width 60 height 22
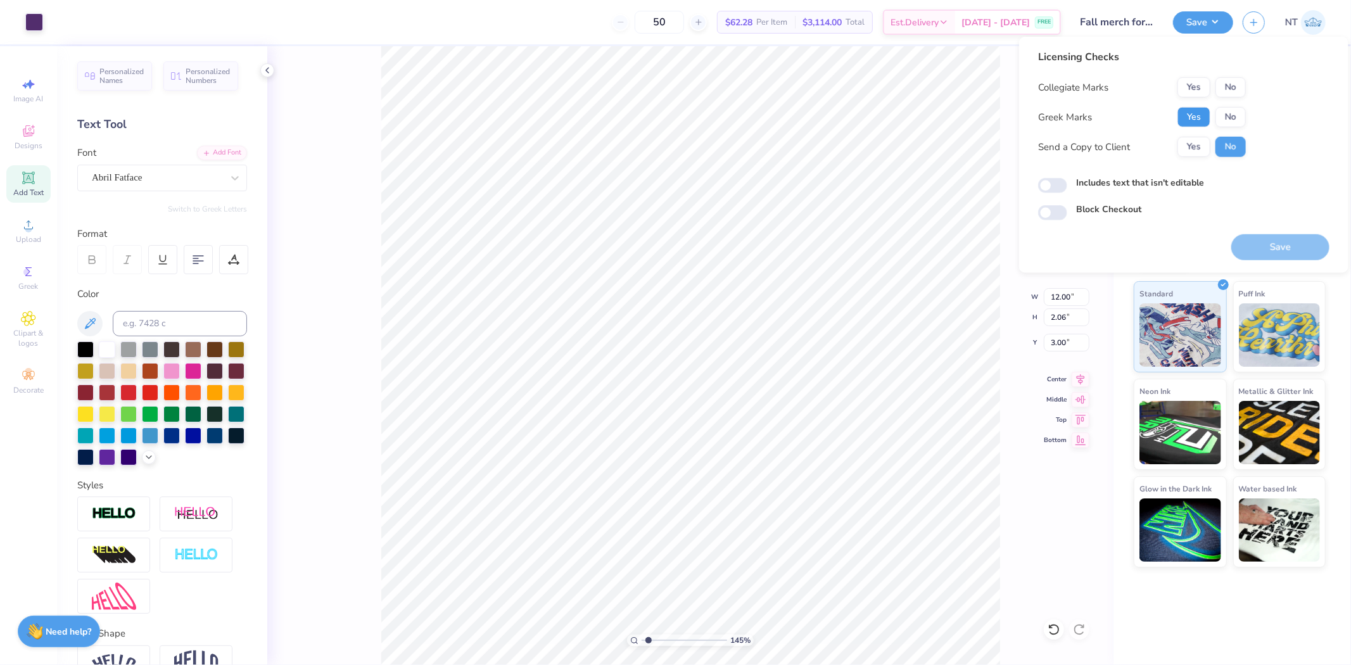
click at [1200, 117] on button "Yes" at bounding box center [1194, 117] width 33 height 20
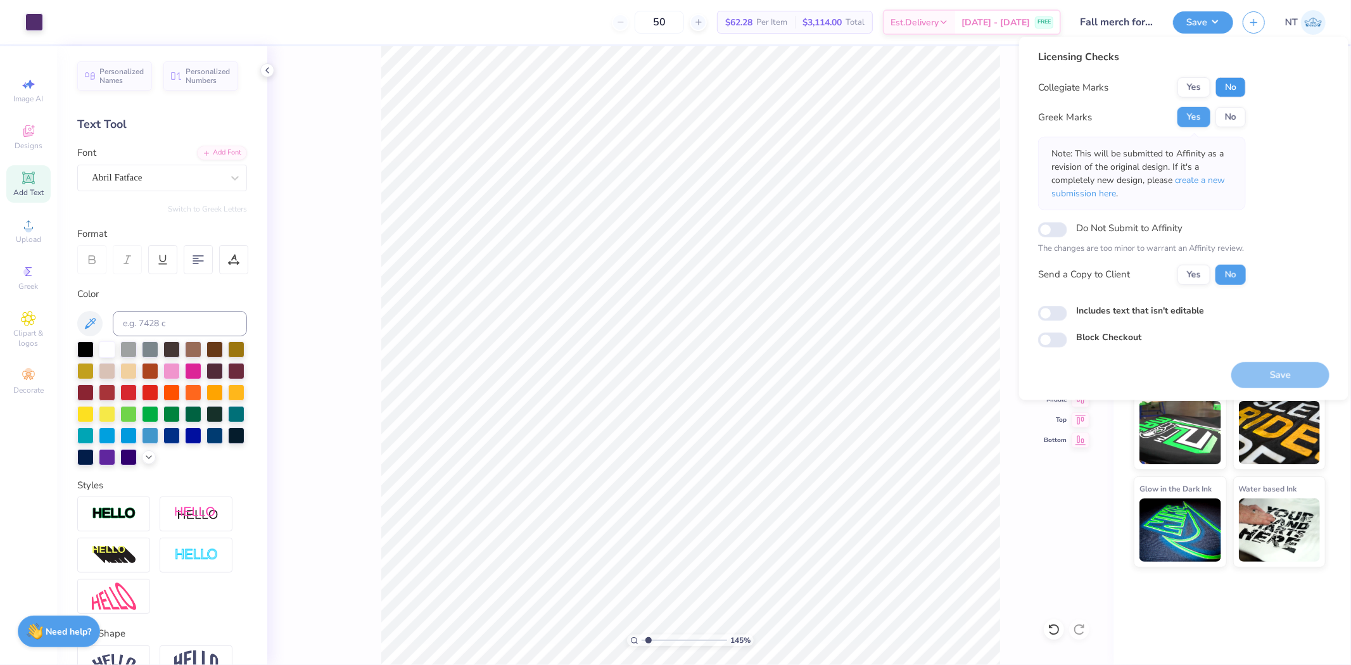
click at [1232, 91] on button "No" at bounding box center [1231, 87] width 30 height 20
click at [1295, 367] on button "Save" at bounding box center [1280, 375] width 98 height 26
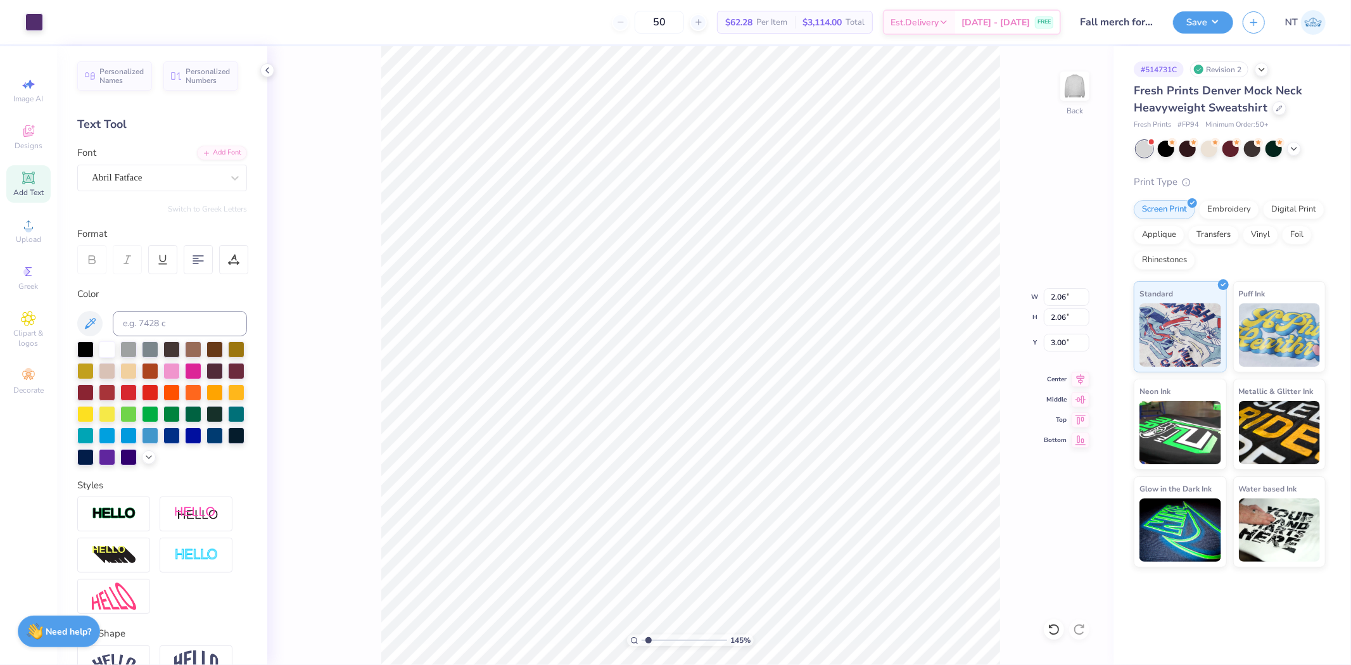
type input "1.44853929555282"
type input "0.76"
type input "2.52537398785411"
type input "3.17"
type input "1.74339349688841"
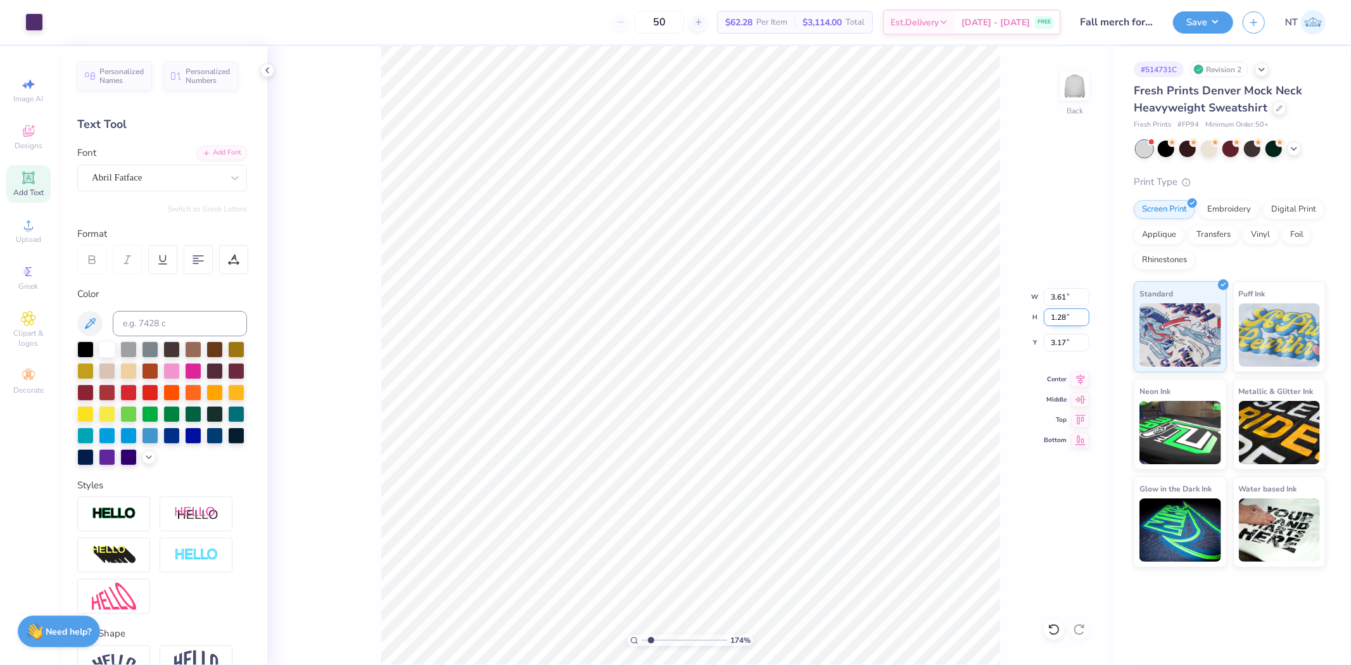
type input "3.70"
type input "3.00"
click at [1047, 300] on input "3.61" at bounding box center [1067, 297] width 46 height 18
click at [1050, 321] on input "3.70" at bounding box center [1067, 317] width 46 height 18
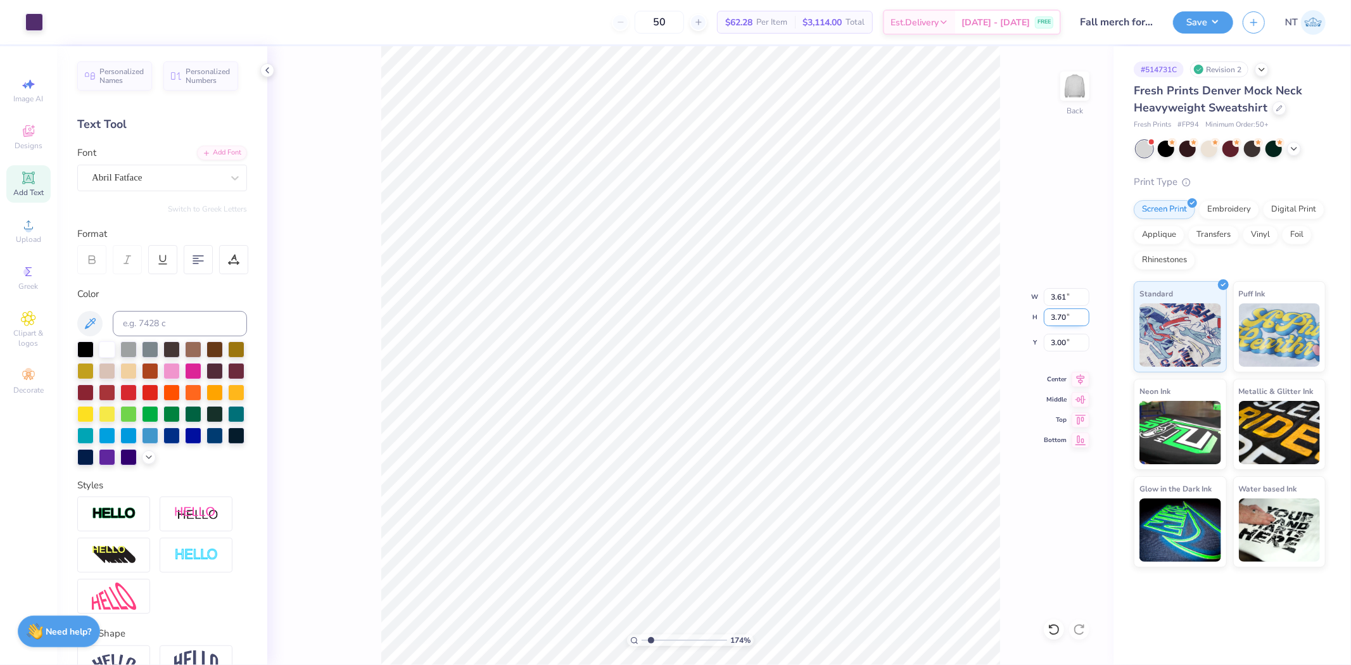
click at [1050, 321] on input "3.70" at bounding box center [1067, 317] width 46 height 18
type input "3.5"
type input "1.74339349688841"
type input "3.41"
type input "3.50"
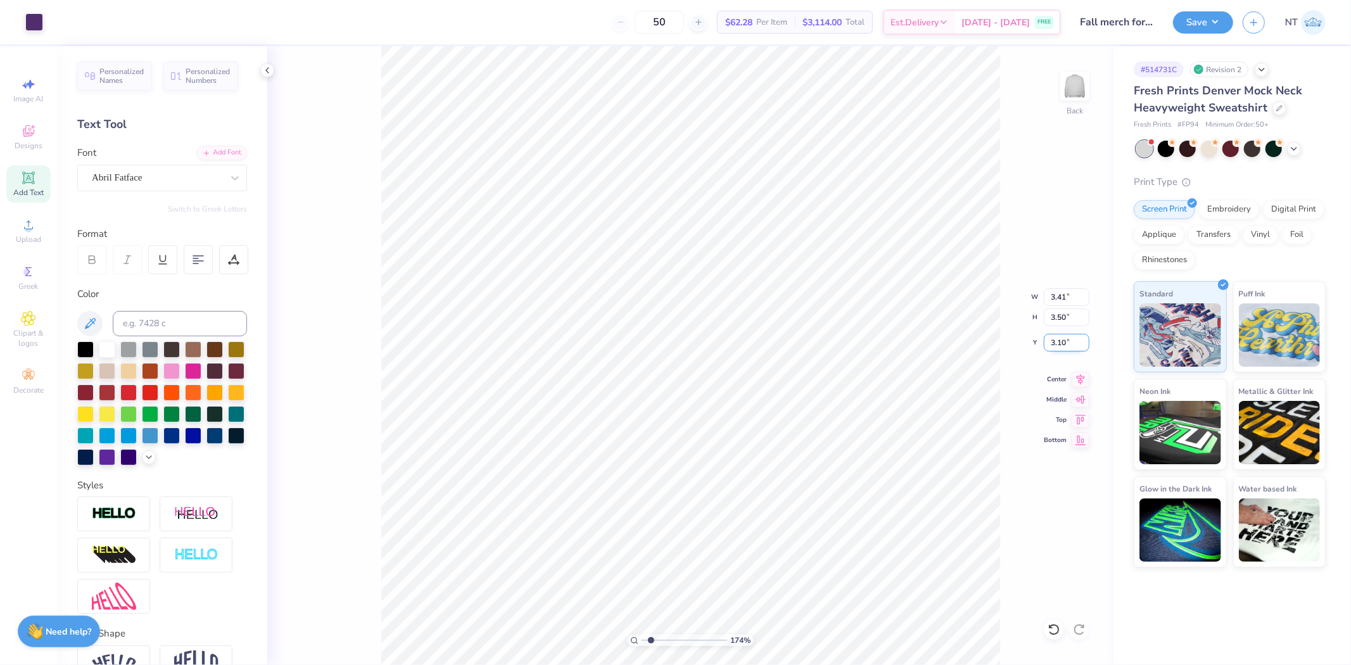
click at [1064, 334] on input "3.10" at bounding box center [1067, 343] width 46 height 18
click at [1060, 336] on input "3.10" at bounding box center [1067, 343] width 46 height 18
type input "3"
type input "1.74339349688841"
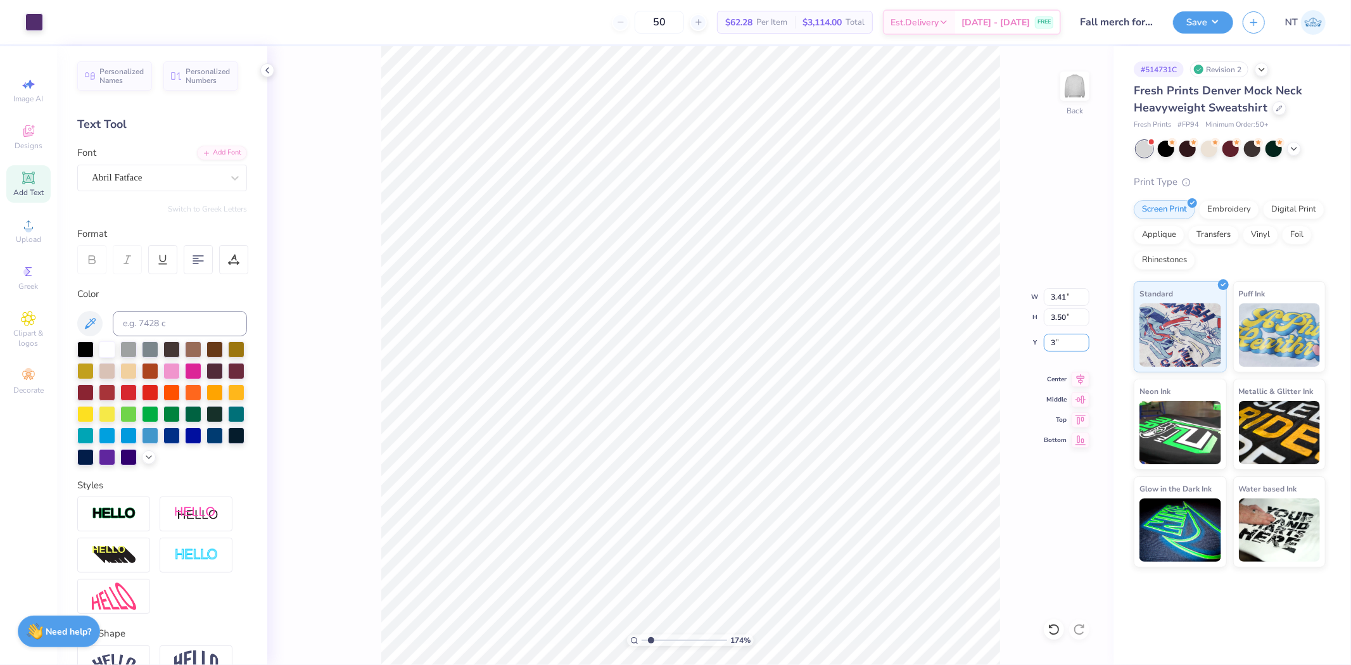
type input "3.00"
type input "1"
click at [1193, 25] on button "Save" at bounding box center [1203, 21] width 60 height 22
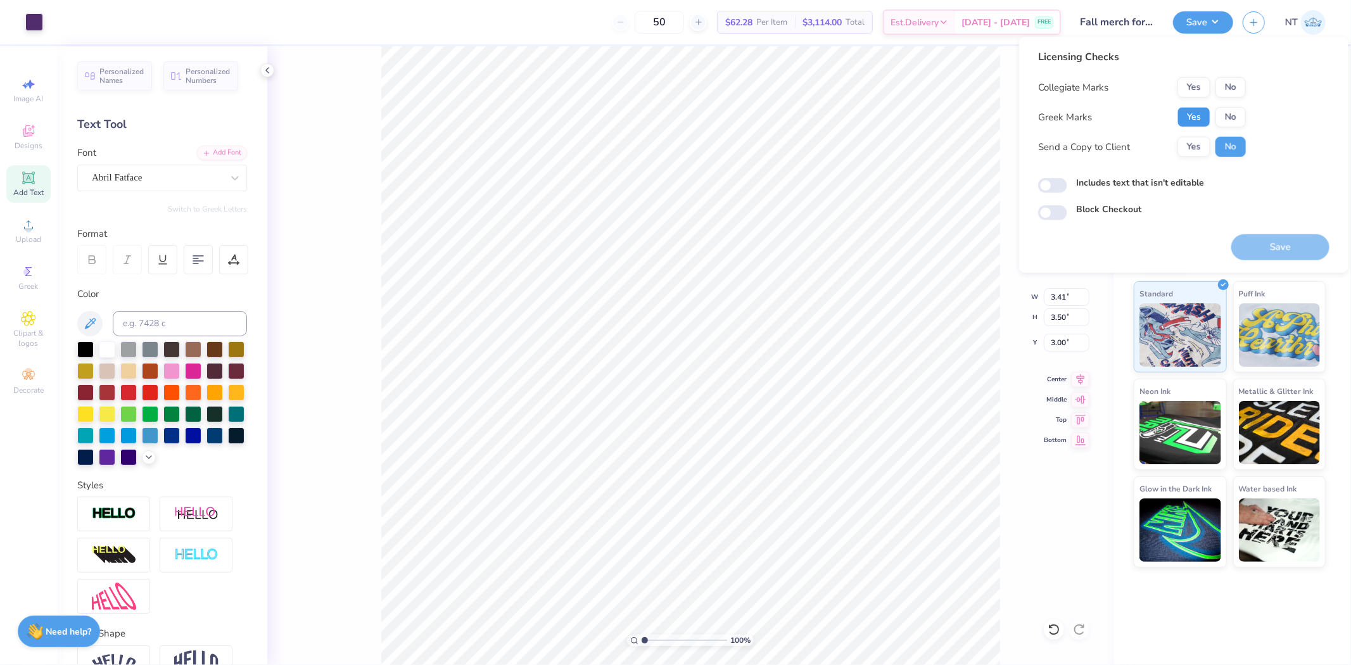
click at [1193, 116] on button "Yes" at bounding box center [1194, 117] width 33 height 20
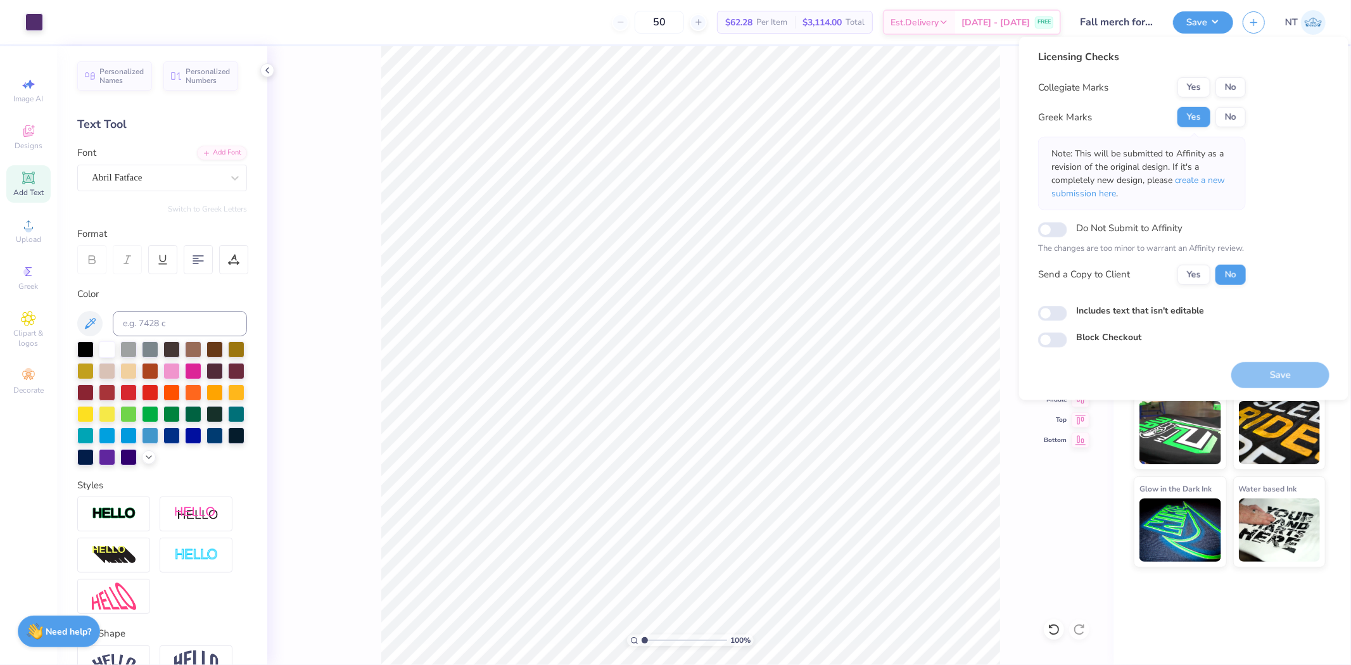
click at [1217, 97] on div "Yes No" at bounding box center [1212, 87] width 68 height 20
click at [1234, 90] on button "No" at bounding box center [1231, 87] width 30 height 20
click at [1296, 370] on button "Save" at bounding box center [1280, 375] width 98 height 26
